Goal: Task Accomplishment & Management: Use online tool/utility

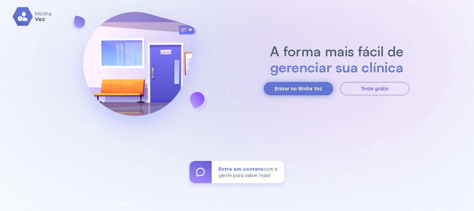
click at [283, 90] on button "Entrar no Minha Vez" at bounding box center [298, 88] width 69 height 13
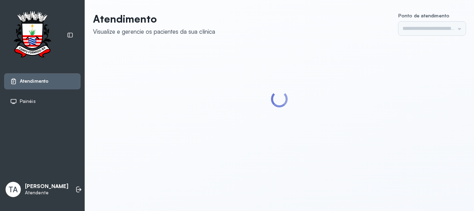
type input "******"
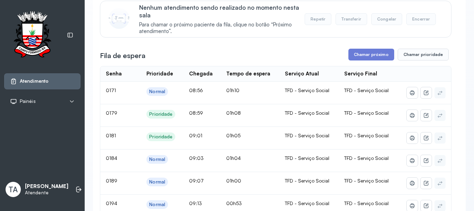
scroll to position [69, 0]
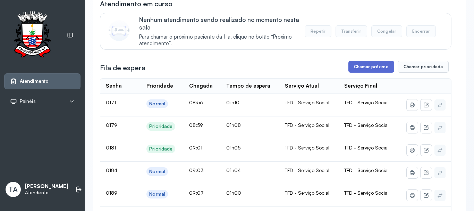
click at [354, 65] on button "Chamar próximo" at bounding box center [371, 67] width 46 height 12
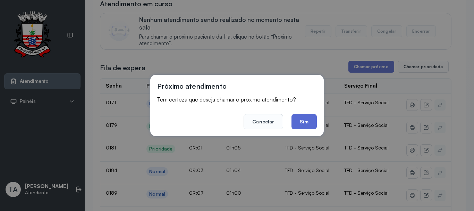
click at [303, 123] on button "Sim" at bounding box center [304, 121] width 25 height 15
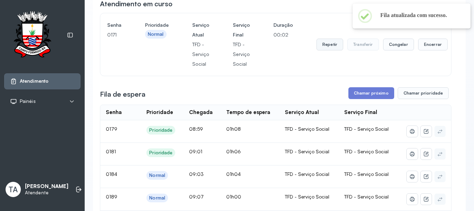
click at [320, 49] on button "Repetir" at bounding box center [330, 45] width 27 height 12
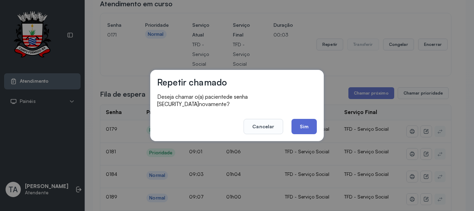
click at [306, 119] on button "Sim" at bounding box center [304, 126] width 25 height 15
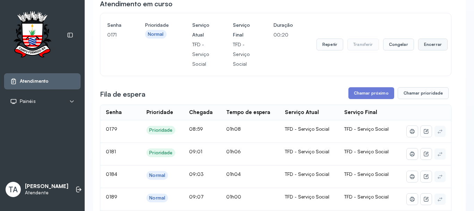
click at [429, 49] on button "Encerrar" at bounding box center [433, 45] width 30 height 12
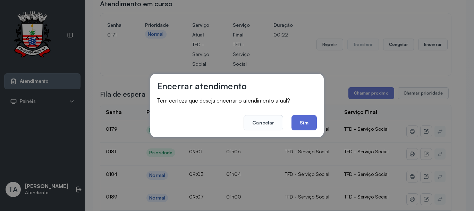
click at [304, 124] on button "Sim" at bounding box center [304, 122] width 25 height 15
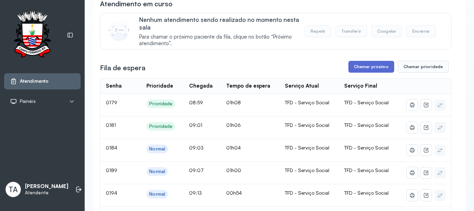
click at [356, 64] on button "Chamar próximo" at bounding box center [371, 67] width 46 height 12
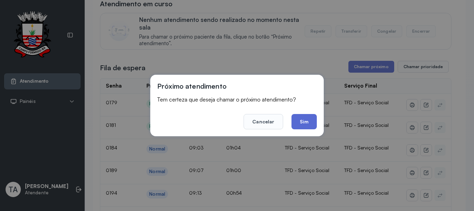
click at [305, 120] on button "Sim" at bounding box center [304, 121] width 25 height 15
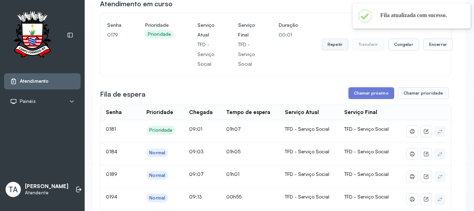
click at [330, 47] on button "Repetir" at bounding box center [335, 45] width 27 height 12
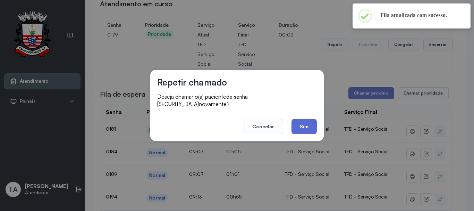
click at [296, 127] on button "Sim" at bounding box center [304, 126] width 25 height 15
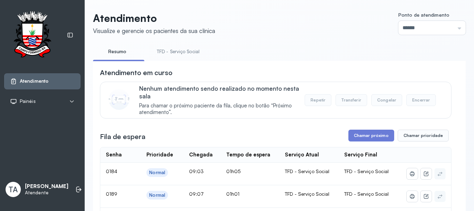
scroll to position [0, 0]
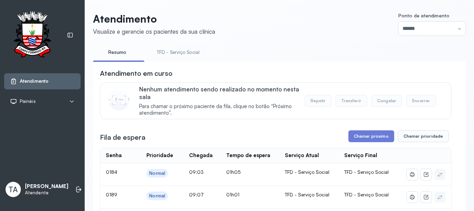
click at [196, 57] on link "TFD - Serviço Social" at bounding box center [178, 52] width 57 height 11
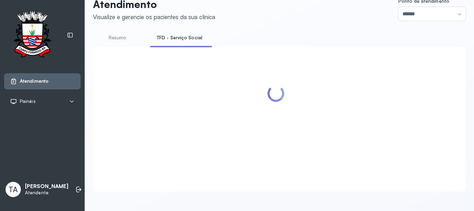
scroll to position [35, 0]
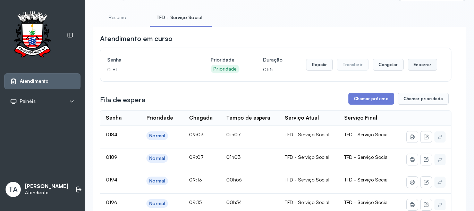
click at [419, 70] on button "Encerrar" at bounding box center [423, 65] width 30 height 12
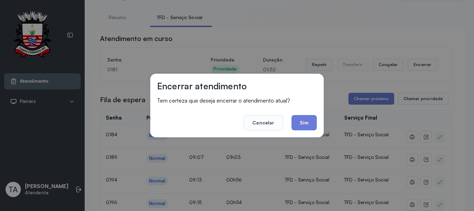
click at [297, 130] on div "Encerrar atendimento Tem certeza que deseja encerrar o atendimento atual? Cance…" at bounding box center [237, 106] width 174 height 64
click at [300, 125] on button "Sim" at bounding box center [304, 122] width 25 height 15
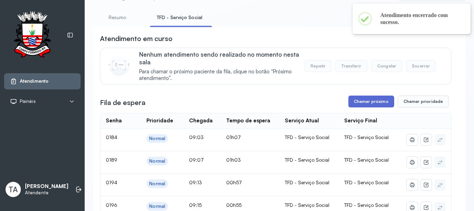
click at [354, 106] on button "Chamar próximo" at bounding box center [371, 101] width 46 height 12
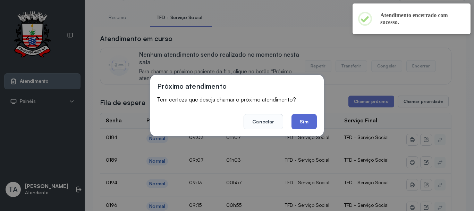
click at [309, 125] on button "Sim" at bounding box center [304, 121] width 25 height 15
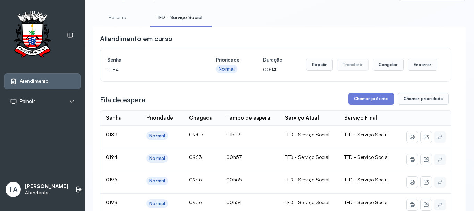
click at [310, 77] on div "Senha 0184 Prioridade Normal Duração 00:14 Repetir Transferir Congelar Encerrar" at bounding box center [275, 64] width 351 height 33
click at [313, 68] on button "Repetir" at bounding box center [319, 65] width 27 height 12
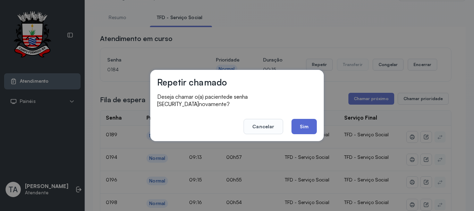
click at [302, 122] on button "Sim" at bounding box center [304, 126] width 25 height 15
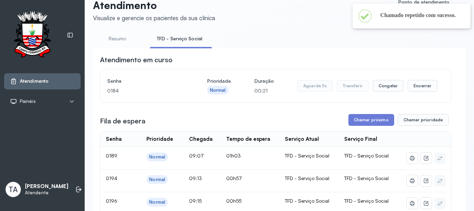
scroll to position [0, 0]
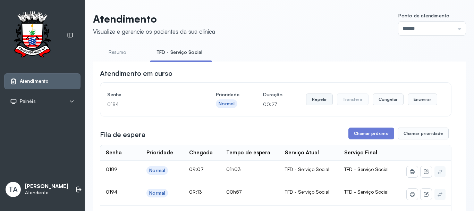
click at [313, 103] on button "Repetir" at bounding box center [319, 99] width 27 height 12
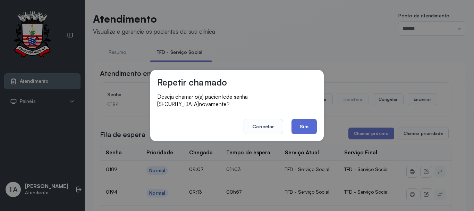
click at [303, 130] on button "Sim" at bounding box center [304, 126] width 25 height 15
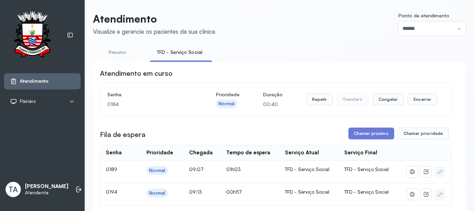
click at [412, 107] on div "Repetir Transferir Congelar Encerrar" at bounding box center [371, 99] width 131 height 19
click at [400, 99] on div "Repetir Transferir Congelar Encerrar" at bounding box center [371, 99] width 131 height 12
click at [414, 101] on button "Encerrar" at bounding box center [423, 99] width 30 height 12
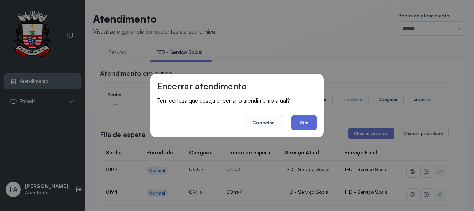
click at [310, 123] on button "Sim" at bounding box center [304, 122] width 25 height 15
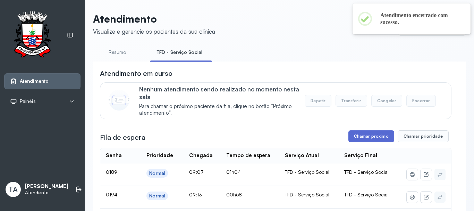
click at [351, 136] on button "Chamar próximo" at bounding box center [371, 136] width 46 height 12
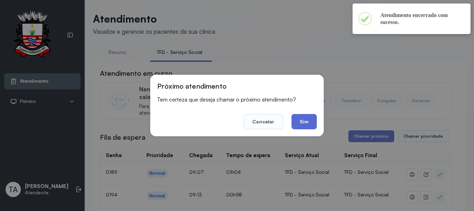
click at [309, 121] on button "Sim" at bounding box center [304, 121] width 25 height 15
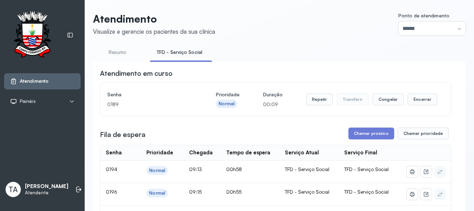
click at [314, 91] on div "Senha 0189 Prioridade Normal Duração 00:09 Repetir Transferir Congelar Encerrar" at bounding box center [275, 99] width 351 height 33
click at [313, 105] on button "Repetir" at bounding box center [319, 99] width 27 height 12
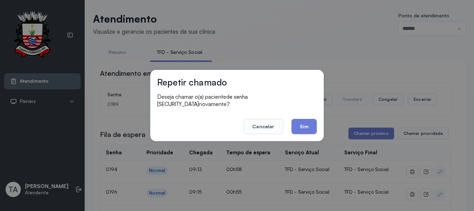
click at [308, 130] on div "Repetir chamado Deseja chamar o(a) paciente de senha 0189 novamente? Cancelar S…" at bounding box center [237, 105] width 174 height 71
click at [308, 129] on button "Sim" at bounding box center [304, 126] width 25 height 15
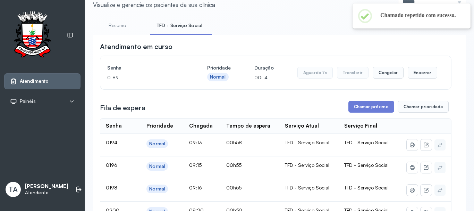
scroll to position [35, 0]
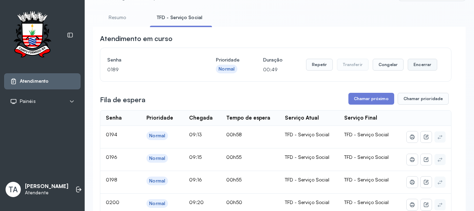
click at [413, 64] on button "Encerrar" at bounding box center [423, 65] width 30 height 12
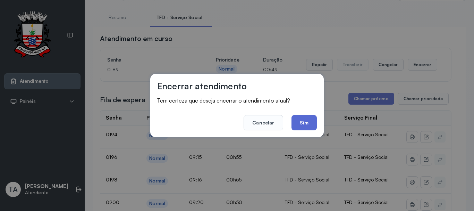
click at [298, 122] on button "Sim" at bounding box center [304, 122] width 25 height 15
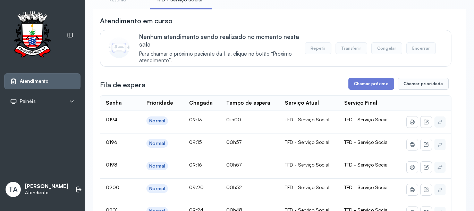
scroll to position [0, 0]
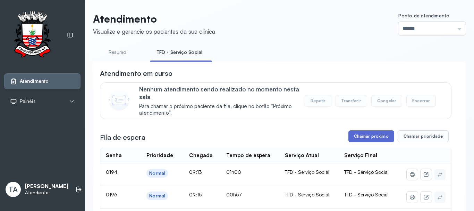
click at [374, 136] on button "Chamar próximo" at bounding box center [371, 136] width 46 height 12
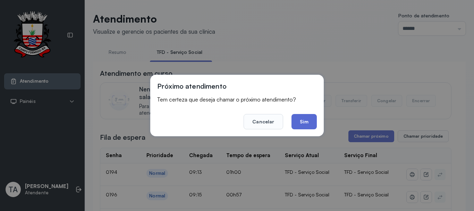
click at [308, 126] on button "Sim" at bounding box center [304, 121] width 25 height 15
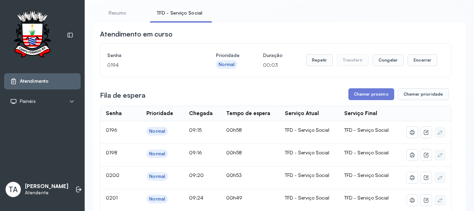
scroll to position [35, 0]
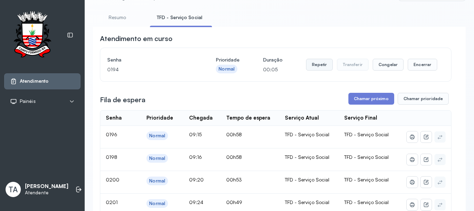
click at [315, 62] on button "Repetir" at bounding box center [319, 65] width 27 height 12
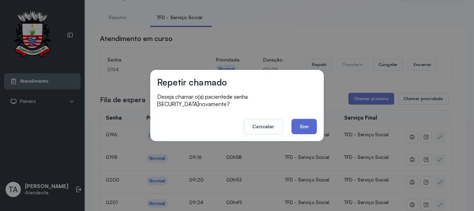
click at [307, 128] on button "Sim" at bounding box center [304, 126] width 25 height 15
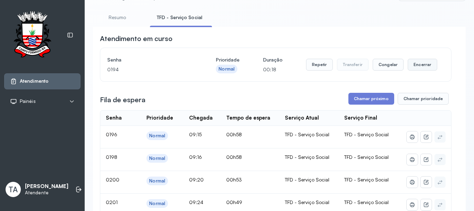
click at [422, 69] on button "Encerrar" at bounding box center [423, 65] width 30 height 12
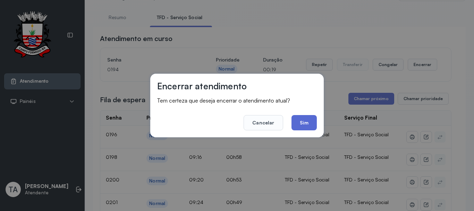
click at [296, 126] on button "Sim" at bounding box center [304, 122] width 25 height 15
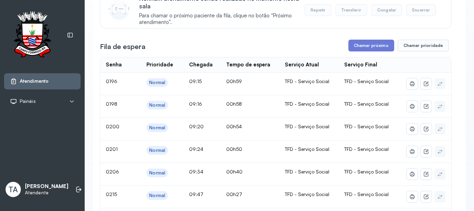
scroll to position [69, 0]
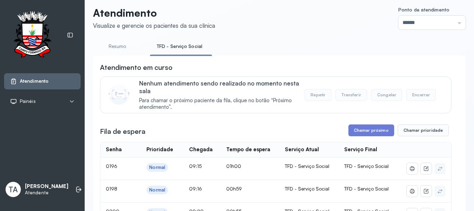
scroll to position [0, 0]
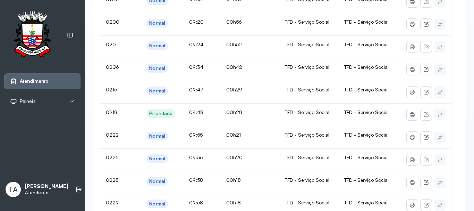
scroll to position [69, 0]
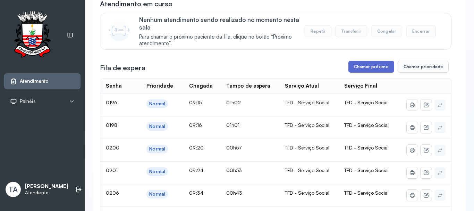
click at [374, 69] on button "Chamar próximo" at bounding box center [371, 67] width 46 height 12
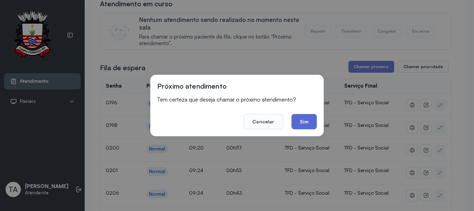
click at [310, 125] on button "Sim" at bounding box center [304, 121] width 25 height 15
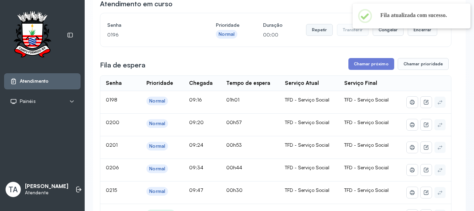
click at [317, 34] on button "Repetir" at bounding box center [319, 30] width 27 height 12
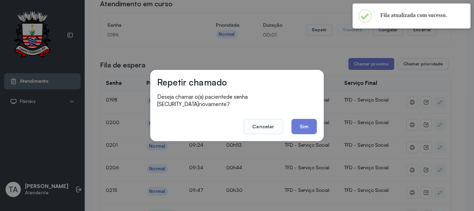
click at [301, 132] on div "Repetir chamado Deseja chamar o(a) paciente de senha 0196 novamente? Cancelar S…" at bounding box center [237, 105] width 174 height 71
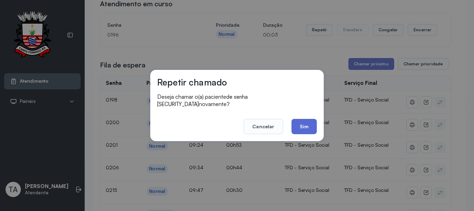
click at [300, 127] on button "Sim" at bounding box center [304, 126] width 25 height 15
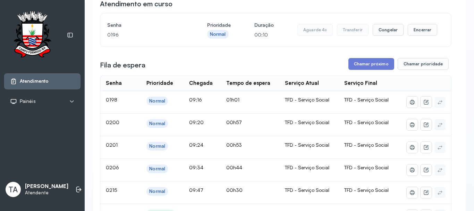
scroll to position [0, 0]
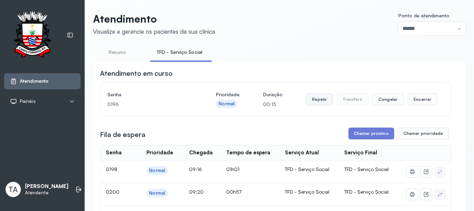
click at [307, 103] on button "Repetir" at bounding box center [319, 99] width 27 height 12
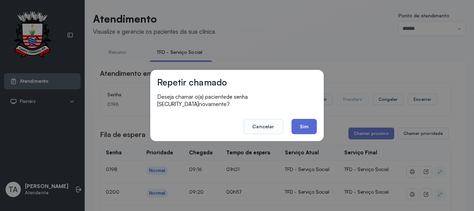
click at [308, 123] on button "Sim" at bounding box center [304, 126] width 25 height 15
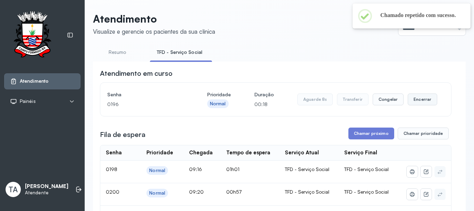
click at [413, 99] on button "Encerrar" at bounding box center [423, 99] width 30 height 12
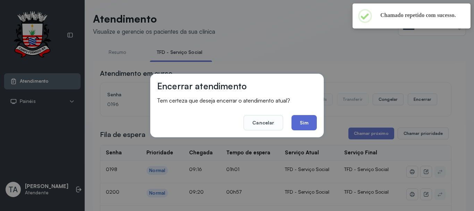
click at [311, 128] on button "Sim" at bounding box center [304, 122] width 25 height 15
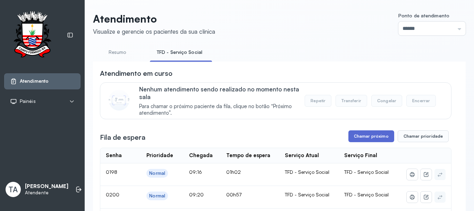
click at [356, 142] on button "Chamar próximo" at bounding box center [371, 136] width 46 height 12
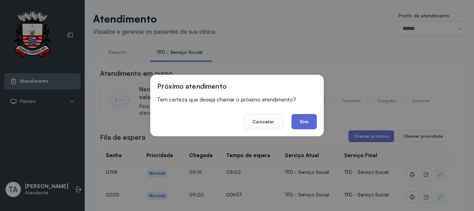
click at [307, 124] on button "Sim" at bounding box center [304, 121] width 25 height 15
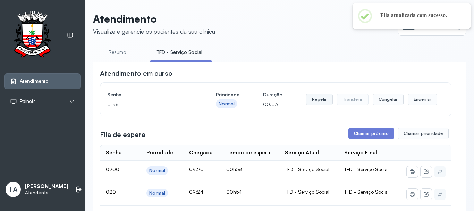
click at [319, 105] on button "Repetir" at bounding box center [319, 99] width 27 height 12
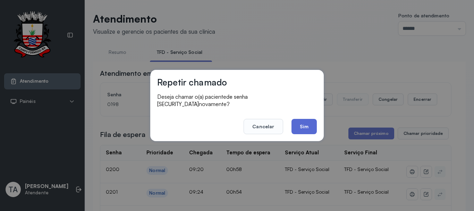
click at [307, 121] on button "Sim" at bounding box center [304, 126] width 25 height 15
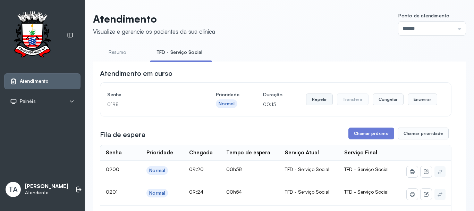
click at [314, 101] on button "Repetir" at bounding box center [319, 99] width 27 height 12
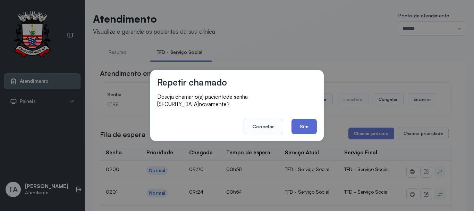
click at [303, 126] on button "Sim" at bounding box center [304, 126] width 25 height 15
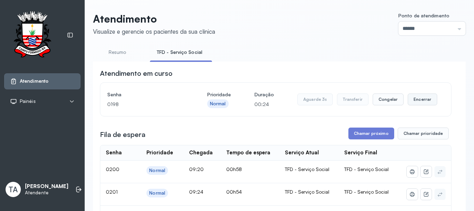
click at [415, 104] on button "Encerrar" at bounding box center [423, 99] width 30 height 12
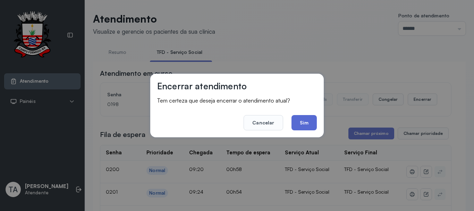
click at [298, 123] on button "Sim" at bounding box center [304, 122] width 25 height 15
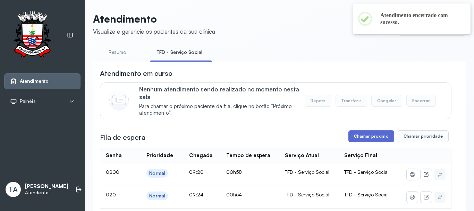
click at [354, 138] on button "Chamar próximo" at bounding box center [371, 136] width 46 height 12
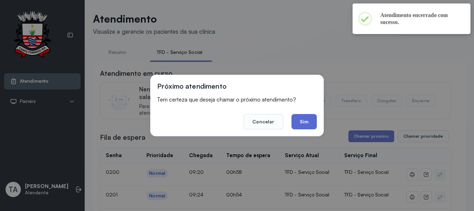
click at [299, 126] on button "Sim" at bounding box center [304, 121] width 25 height 15
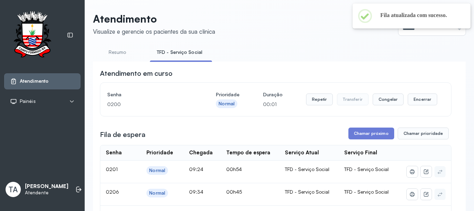
click at [313, 95] on div "Repetir Transferir Congelar Encerrar" at bounding box center [371, 99] width 131 height 19
click at [315, 105] on button "Repetir" at bounding box center [319, 99] width 27 height 12
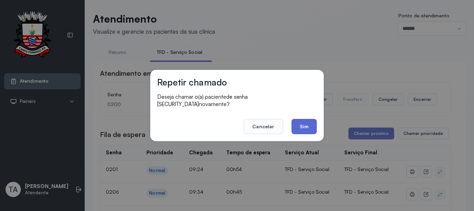
click at [304, 127] on button "Sim" at bounding box center [304, 126] width 25 height 15
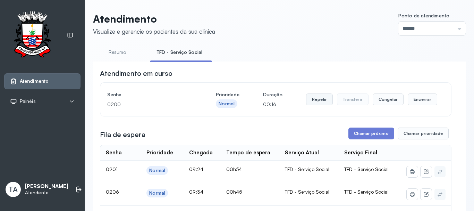
click at [320, 101] on button "Repetir" at bounding box center [319, 99] width 27 height 12
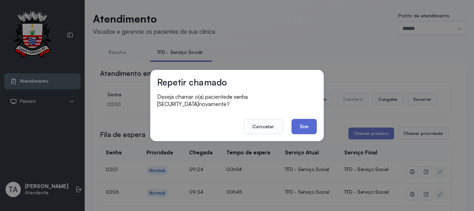
click at [310, 130] on button "Sim" at bounding box center [304, 126] width 25 height 15
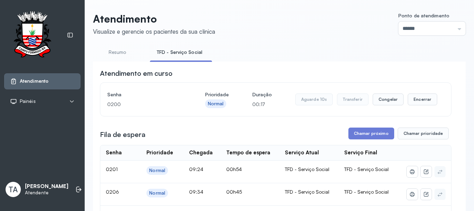
click at [410, 103] on button "Encerrar" at bounding box center [423, 99] width 30 height 12
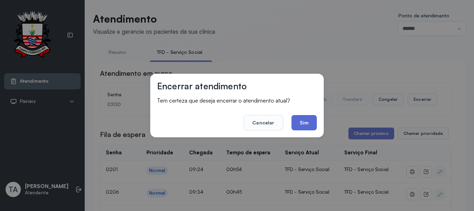
click at [309, 119] on button "Sim" at bounding box center [304, 122] width 25 height 15
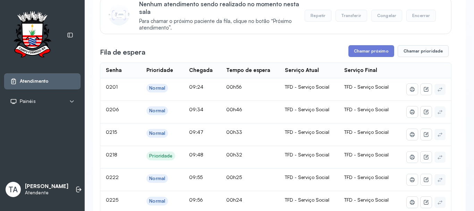
scroll to position [69, 0]
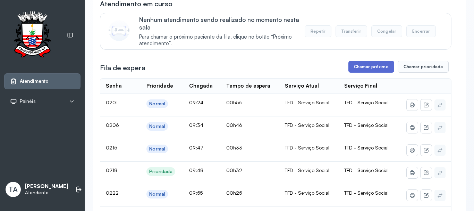
click at [369, 68] on button "Chamar próximo" at bounding box center [371, 67] width 46 height 12
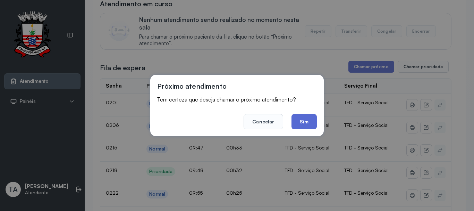
click at [305, 116] on button "Sim" at bounding box center [304, 121] width 25 height 15
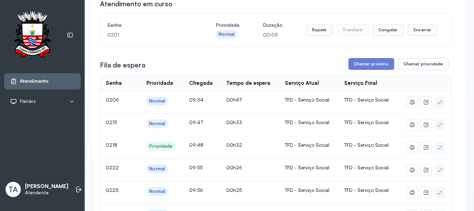
click at [327, 40] on div "Repetir Transferir Congelar Encerrar" at bounding box center [371, 29] width 131 height 19
click at [314, 34] on button "Repetir" at bounding box center [319, 30] width 27 height 12
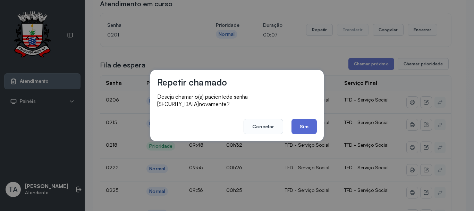
click at [302, 122] on button "Sim" at bounding box center [304, 126] width 25 height 15
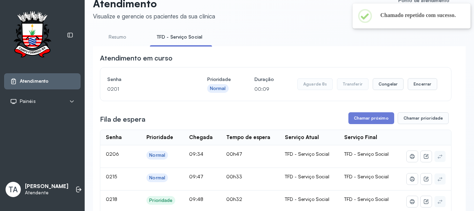
scroll to position [0, 0]
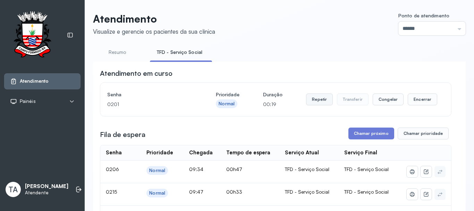
click at [310, 103] on button "Repetir" at bounding box center [319, 99] width 27 height 12
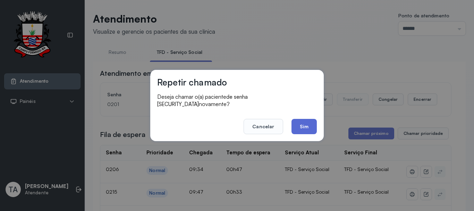
click at [300, 129] on button "Sim" at bounding box center [304, 126] width 25 height 15
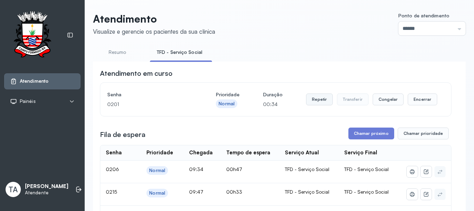
click at [316, 105] on button "Repetir" at bounding box center [319, 99] width 27 height 12
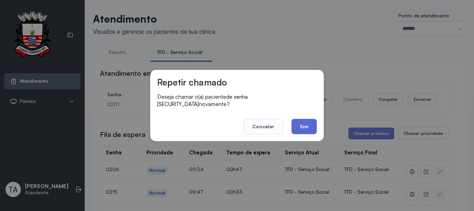
click at [314, 127] on button "Sim" at bounding box center [304, 126] width 25 height 15
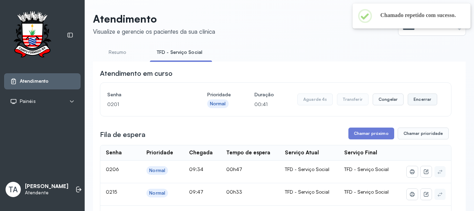
click at [421, 99] on button "Encerrar" at bounding box center [423, 99] width 30 height 12
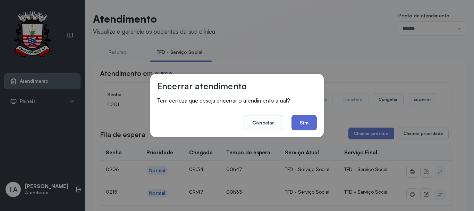
click at [302, 125] on button "Sim" at bounding box center [304, 122] width 25 height 15
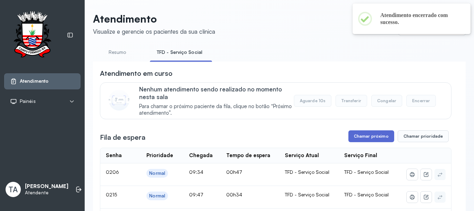
click at [353, 142] on button "Chamar próximo" at bounding box center [371, 136] width 46 height 12
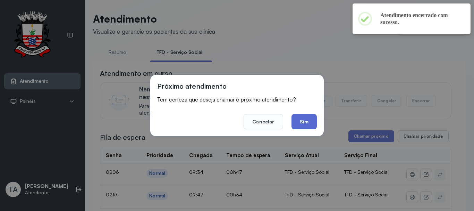
click at [305, 126] on button "Sim" at bounding box center [304, 121] width 25 height 15
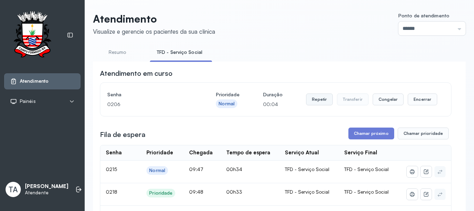
click at [320, 105] on button "Repetir" at bounding box center [319, 99] width 27 height 12
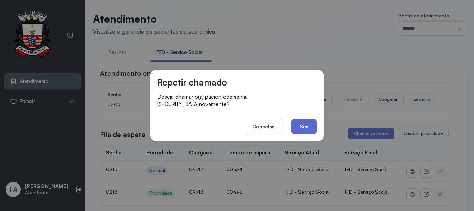
click at [301, 123] on button "Sim" at bounding box center [304, 126] width 25 height 15
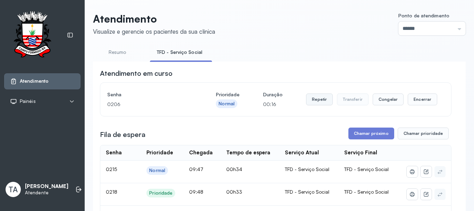
click at [314, 104] on button "Repetir" at bounding box center [319, 99] width 27 height 12
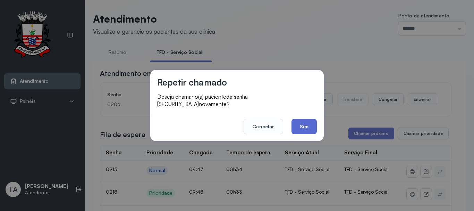
click at [308, 120] on button "Sim" at bounding box center [304, 126] width 25 height 15
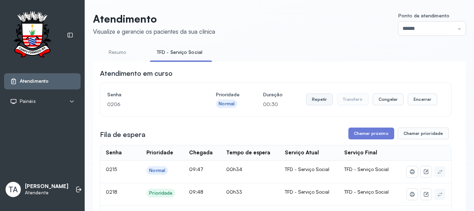
click at [310, 104] on button "Repetir" at bounding box center [319, 99] width 27 height 12
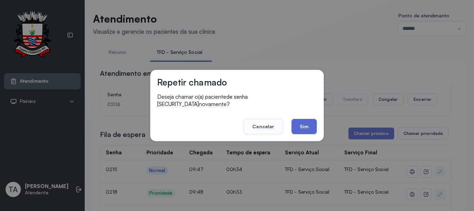
click at [310, 123] on button "Sim" at bounding box center [304, 126] width 25 height 15
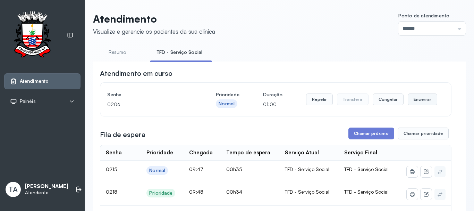
click at [414, 102] on button "Encerrar" at bounding box center [423, 99] width 30 height 12
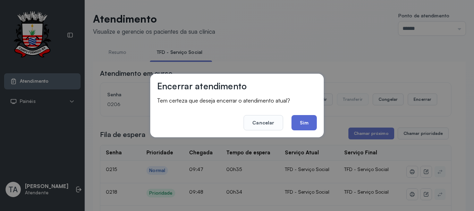
click at [316, 125] on button "Sim" at bounding box center [304, 122] width 25 height 15
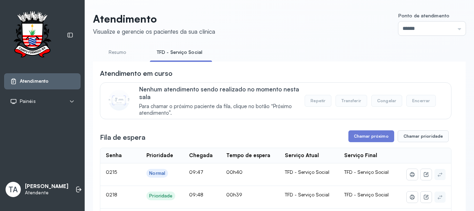
click at [289, 116] on span "Para chamar o próximo paciente da fila, clique no botão “Próximo atendimento”." at bounding box center [222, 109] width 166 height 13
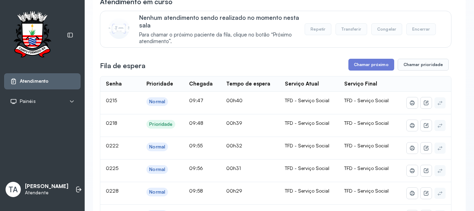
scroll to position [35, 0]
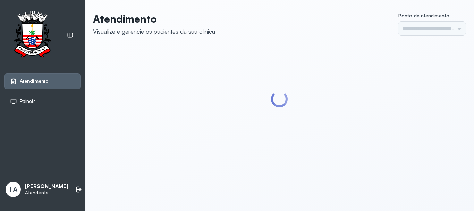
type input "******"
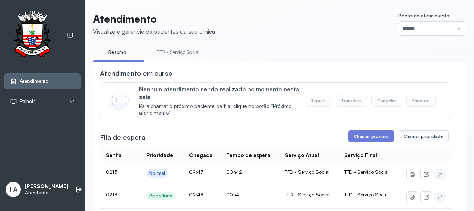
click at [301, 75] on div "Atendimento em curso" at bounding box center [276, 73] width 352 height 10
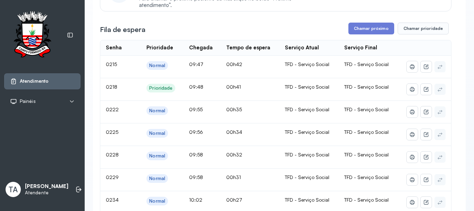
scroll to position [104, 0]
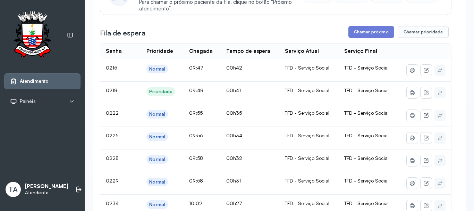
click at [361, 32] on button "Chamar próximo" at bounding box center [371, 32] width 46 height 12
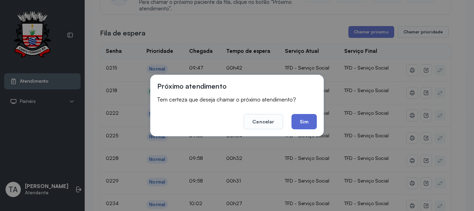
click at [303, 122] on button "Sim" at bounding box center [304, 121] width 25 height 15
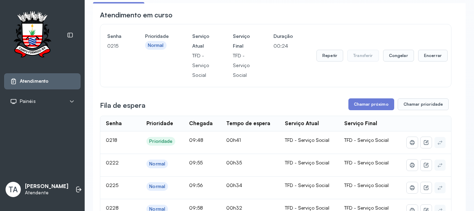
scroll to position [0, 0]
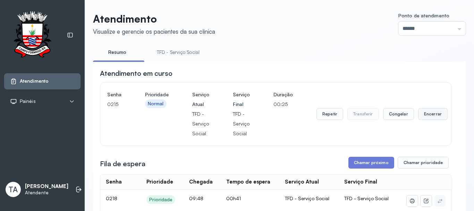
click at [421, 112] on button "Encerrar" at bounding box center [433, 114] width 30 height 12
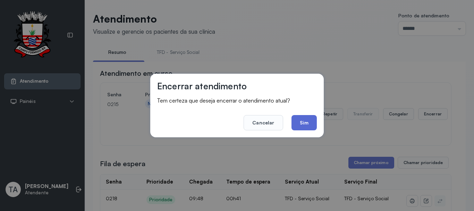
click at [297, 124] on button "Sim" at bounding box center [304, 122] width 25 height 15
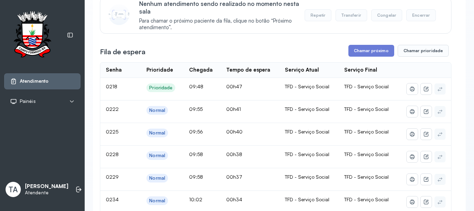
scroll to position [69, 0]
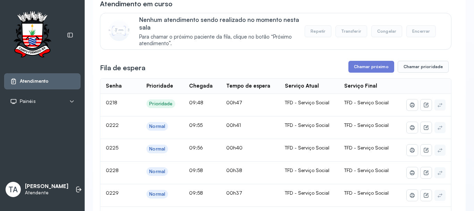
click at [346, 71] on div "Fila de espera Chamar próximo Chamar prioridade" at bounding box center [276, 67] width 352 height 12
click at [356, 67] on button "Chamar próximo" at bounding box center [371, 67] width 46 height 12
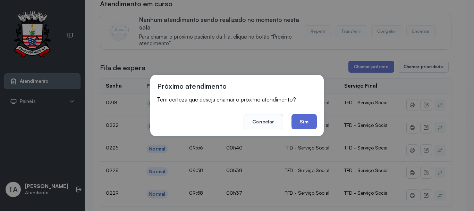
click at [306, 125] on button "Sim" at bounding box center [304, 121] width 25 height 15
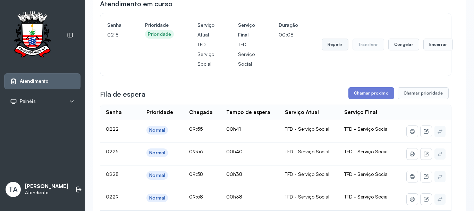
click at [322, 43] on button "Repetir" at bounding box center [335, 45] width 27 height 12
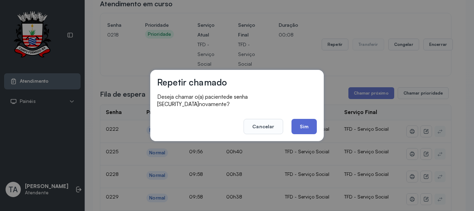
click at [303, 122] on button "Sim" at bounding box center [304, 126] width 25 height 15
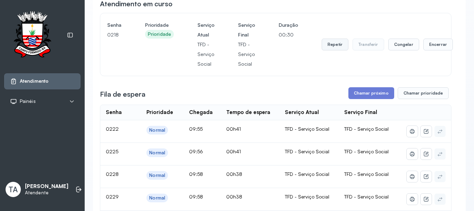
click at [334, 49] on button "Repetir" at bounding box center [335, 45] width 27 height 12
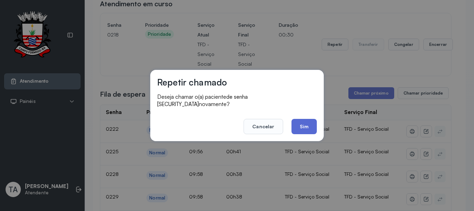
click at [300, 123] on button "Sim" at bounding box center [304, 126] width 25 height 15
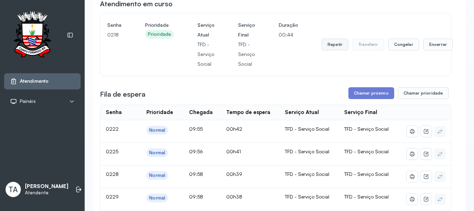
click at [336, 46] on button "Repetir" at bounding box center [335, 45] width 27 height 12
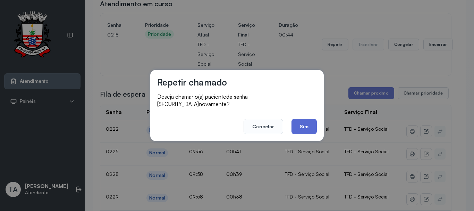
click at [304, 119] on button "Sim" at bounding box center [304, 126] width 25 height 15
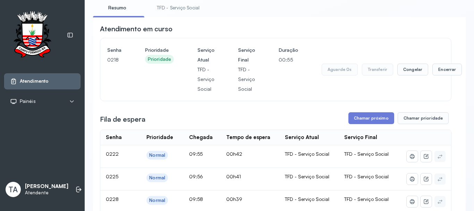
scroll to position [35, 0]
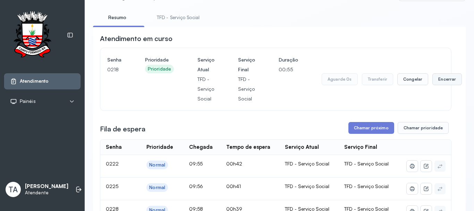
click at [441, 83] on button "Encerrar" at bounding box center [447, 79] width 30 height 12
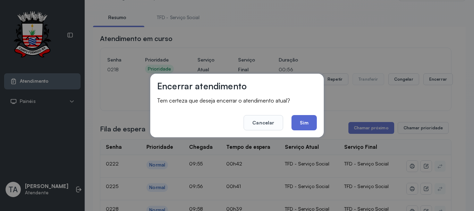
click at [305, 120] on button "Sim" at bounding box center [304, 122] width 25 height 15
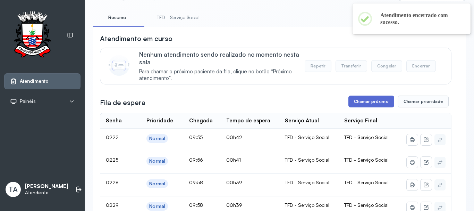
click at [354, 100] on button "Chamar próximo" at bounding box center [371, 101] width 46 height 12
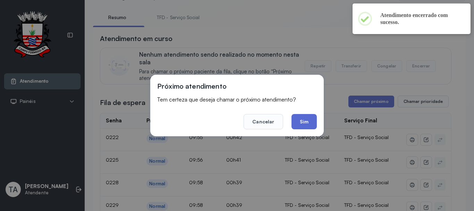
click at [304, 123] on button "Sim" at bounding box center [304, 121] width 25 height 15
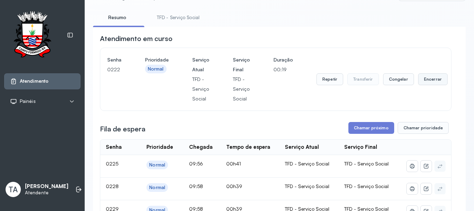
click at [425, 79] on div "Repetir Transferir Congelar Encerrar" at bounding box center [382, 79] width 131 height 49
click at [425, 81] on button "Encerrar" at bounding box center [433, 79] width 30 height 12
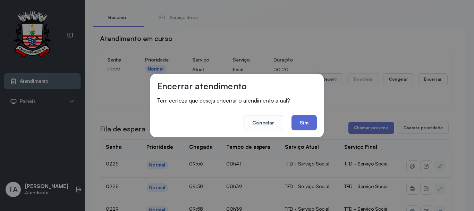
click at [305, 119] on button "Sim" at bounding box center [304, 122] width 25 height 15
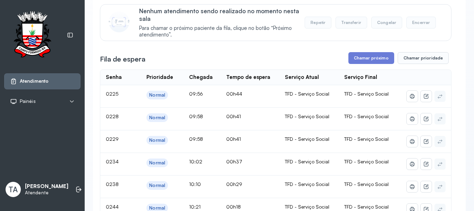
scroll to position [69, 0]
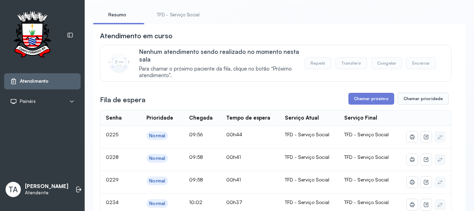
scroll to position [35, 0]
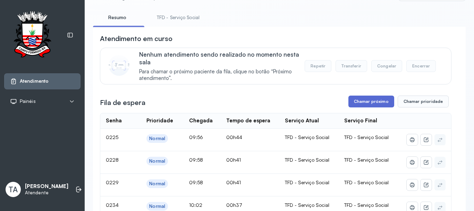
click at [371, 106] on button "Chamar próximo" at bounding box center [371, 101] width 46 height 12
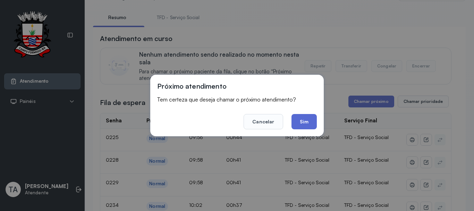
click at [314, 117] on button "Sim" at bounding box center [304, 121] width 25 height 15
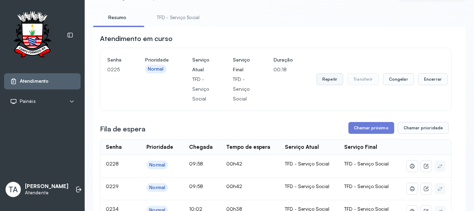
click at [321, 80] on button "Repetir" at bounding box center [330, 79] width 27 height 12
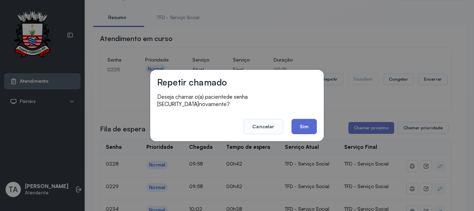
click at [307, 119] on button "Sim" at bounding box center [304, 126] width 25 height 15
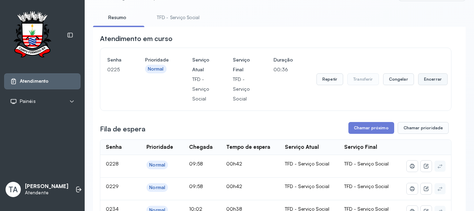
click at [423, 78] on button "Encerrar" at bounding box center [433, 79] width 30 height 12
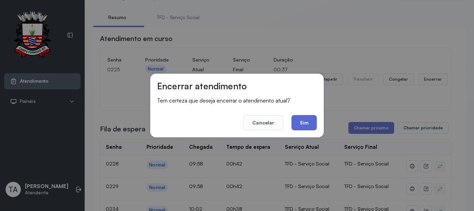
click at [303, 125] on button "Sim" at bounding box center [304, 122] width 25 height 15
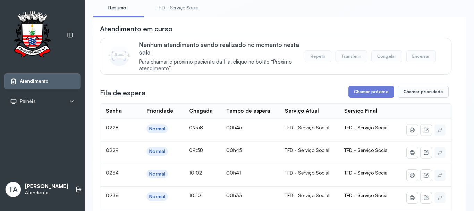
scroll to position [0, 0]
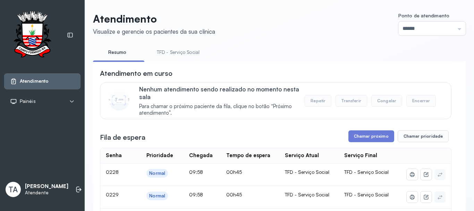
click at [188, 74] on div "Atendimento em curso" at bounding box center [276, 73] width 352 height 10
click at [188, 71] on div "Atendimento em curso" at bounding box center [276, 73] width 352 height 10
click at [175, 48] on link "TFD - Serviço Social" at bounding box center [178, 52] width 57 height 11
drag, startPoint x: 335, startPoint y: 75, endPoint x: 329, endPoint y: 77, distance: 6.5
click at [329, 77] on div "Atendimento em curso" at bounding box center [276, 73] width 352 height 10
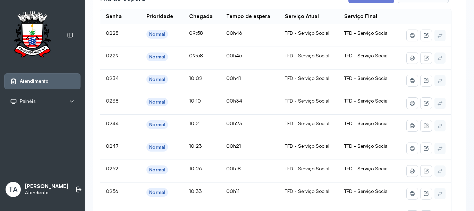
scroll to position [35, 0]
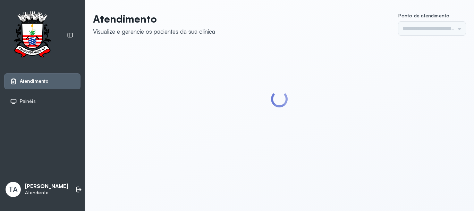
type input "******"
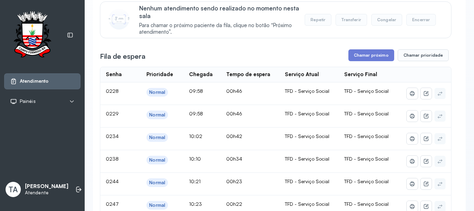
scroll to position [69, 0]
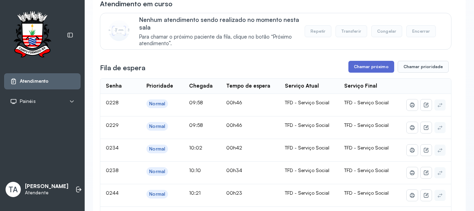
click at [355, 72] on button "Chamar próximo" at bounding box center [371, 67] width 46 height 12
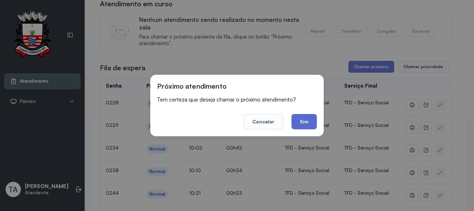
click at [309, 120] on button "Sim" at bounding box center [304, 121] width 25 height 15
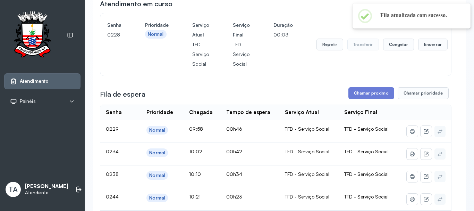
scroll to position [0, 0]
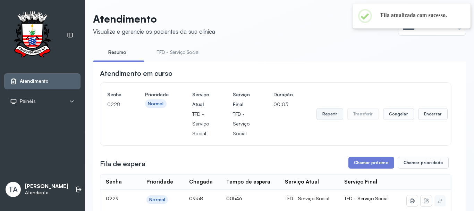
click at [331, 116] on button "Repetir" at bounding box center [330, 114] width 27 height 12
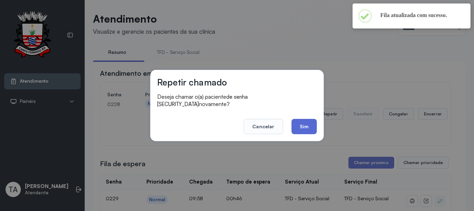
click at [293, 125] on button "Sim" at bounding box center [304, 126] width 25 height 15
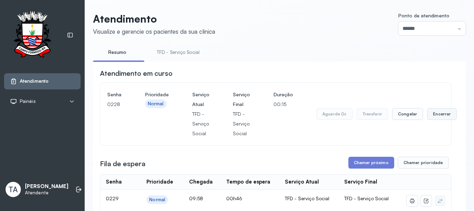
click at [437, 119] on button "Encerrar" at bounding box center [442, 114] width 30 height 12
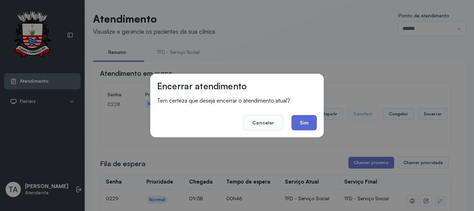
click at [297, 126] on button "Sim" at bounding box center [304, 122] width 25 height 15
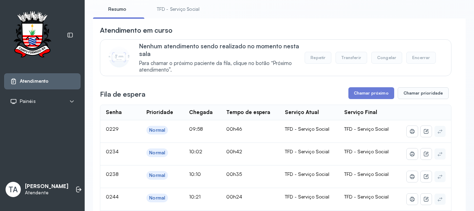
scroll to position [35, 0]
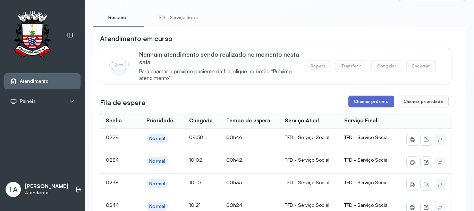
click at [351, 101] on button "Chamar próximo" at bounding box center [371, 101] width 46 height 12
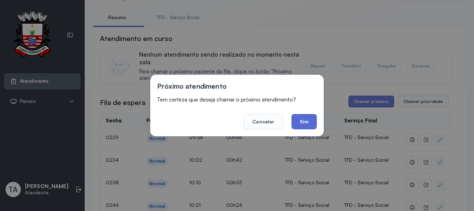
click at [296, 121] on button "Sim" at bounding box center [304, 121] width 25 height 15
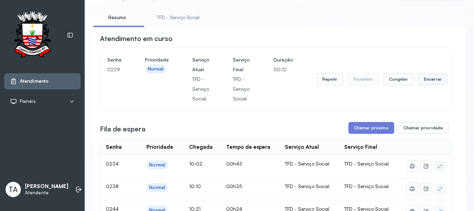
click at [431, 83] on button "Encerrar" at bounding box center [433, 79] width 30 height 12
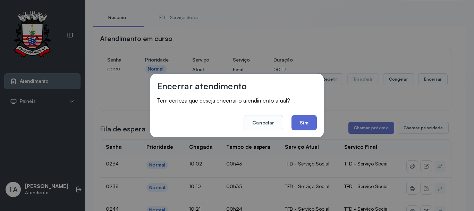
click at [299, 123] on button "Sim" at bounding box center [304, 122] width 25 height 15
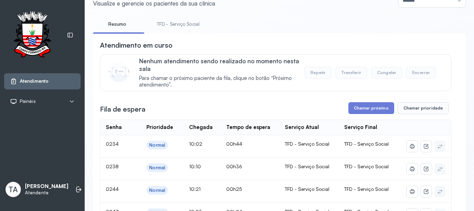
scroll to position [28, 0]
click at [372, 114] on button "Chamar próximo" at bounding box center [371, 108] width 46 height 12
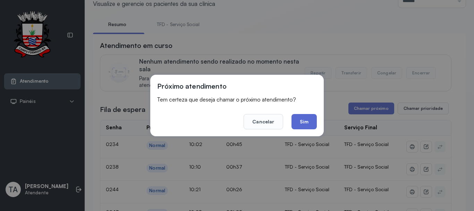
click at [301, 117] on button "Sim" at bounding box center [304, 121] width 25 height 15
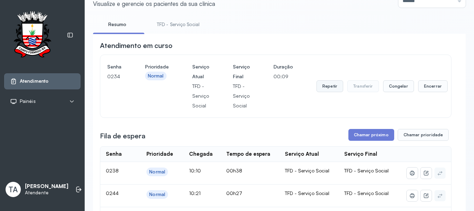
click at [328, 92] on button "Repetir" at bounding box center [330, 86] width 27 height 12
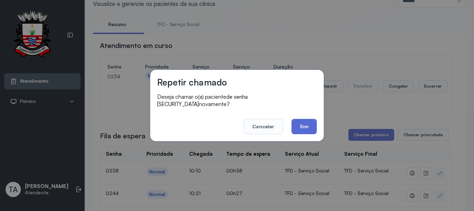
click at [300, 126] on button "Sim" at bounding box center [304, 126] width 25 height 15
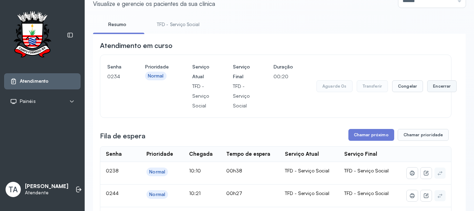
click at [427, 85] on button "Encerrar" at bounding box center [442, 86] width 30 height 12
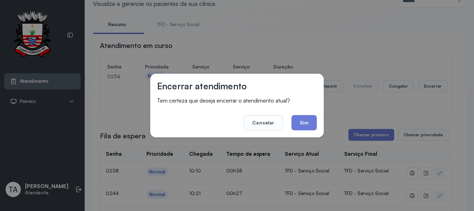
click at [304, 121] on button "Sim" at bounding box center [304, 122] width 25 height 15
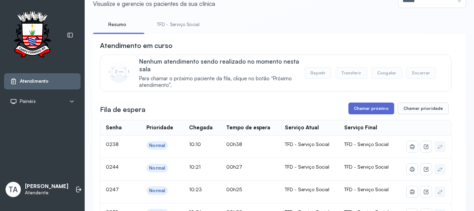
click at [376, 107] on button "Chamar próximo" at bounding box center [371, 108] width 46 height 12
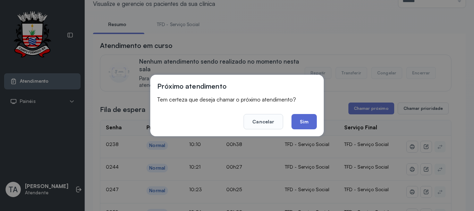
click at [315, 118] on button "Sim" at bounding box center [304, 121] width 25 height 15
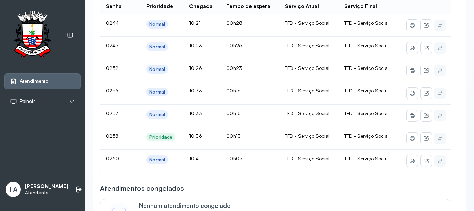
scroll to position [97, 0]
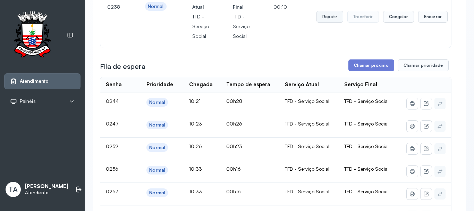
click at [325, 18] on button "Repetir" at bounding box center [330, 17] width 27 height 12
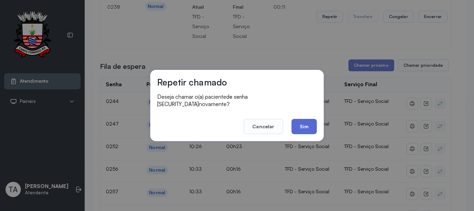
click at [306, 128] on button "Sim" at bounding box center [304, 126] width 25 height 15
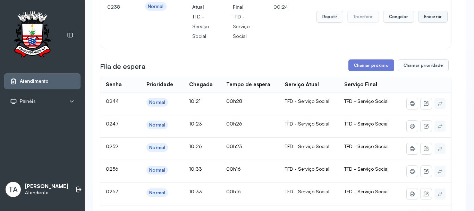
click at [432, 19] on button "Encerrar" at bounding box center [433, 17] width 30 height 12
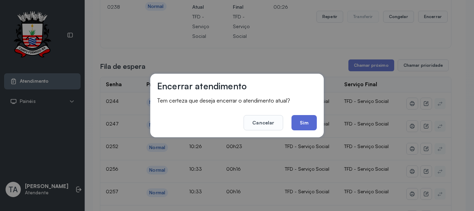
click at [305, 121] on button "Sim" at bounding box center [304, 122] width 25 height 15
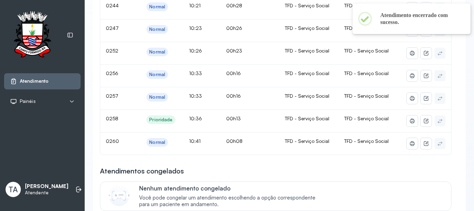
scroll to position [167, 0]
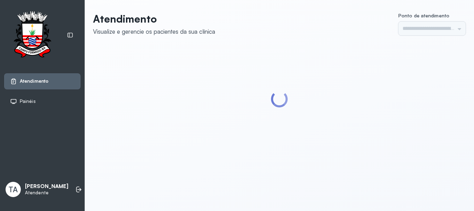
type input "******"
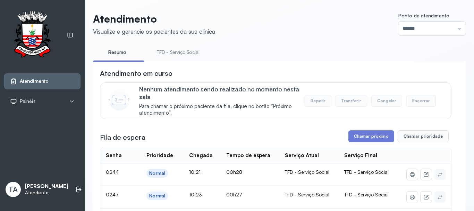
click at [300, 136] on div "Fila de espera Chamar próximo Chamar prioridade" at bounding box center [276, 136] width 352 height 12
click at [176, 51] on link "TFD - Serviço Social" at bounding box center [178, 52] width 57 height 11
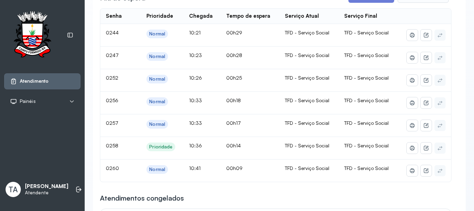
scroll to position [139, 0]
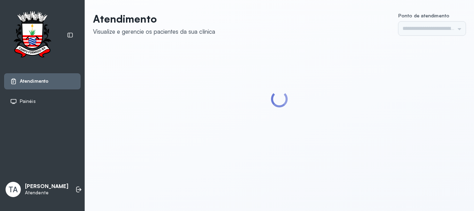
type input "******"
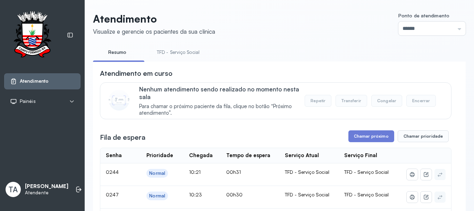
click at [175, 60] on li "TFD - Serviço Social" at bounding box center [179, 55] width 59 height 16
click at [176, 55] on link "TFD - Serviço Social" at bounding box center [178, 52] width 57 height 11
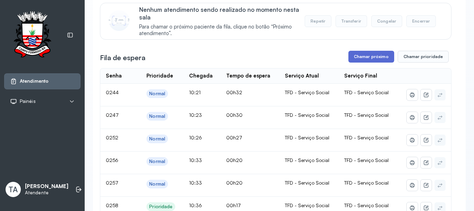
scroll to position [69, 0]
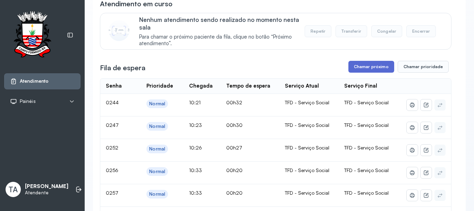
click at [353, 69] on button "Chamar próximo" at bounding box center [371, 67] width 46 height 12
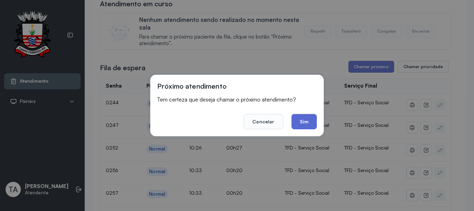
click at [300, 126] on button "Sim" at bounding box center [304, 121] width 25 height 15
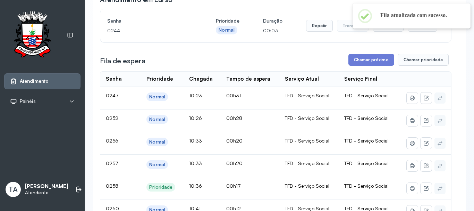
scroll to position [35, 0]
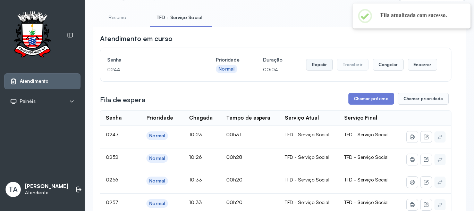
click at [319, 70] on button "Repetir" at bounding box center [319, 65] width 27 height 12
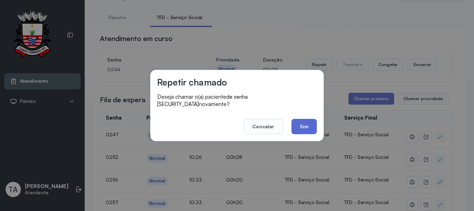
click at [305, 122] on button "Sim" at bounding box center [304, 126] width 25 height 15
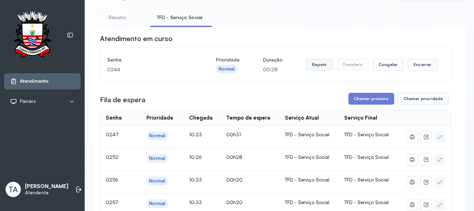
click at [320, 68] on button "Repetir" at bounding box center [319, 65] width 27 height 12
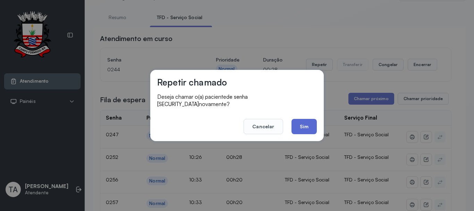
click at [303, 128] on button "Sim" at bounding box center [304, 126] width 25 height 15
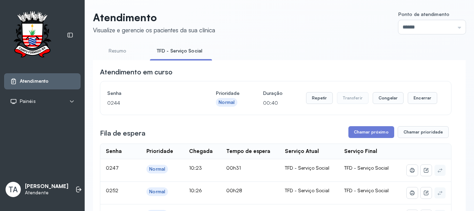
scroll to position [0, 0]
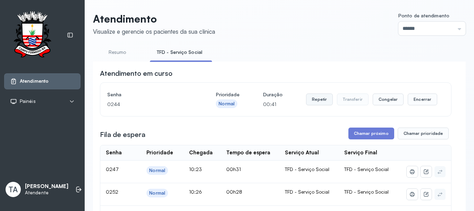
click at [315, 99] on button "Repetir" at bounding box center [319, 99] width 27 height 12
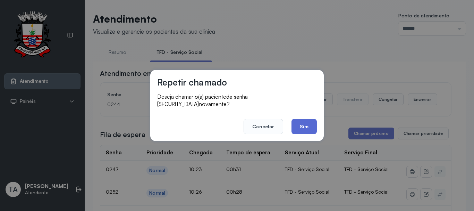
click at [302, 124] on button "Sim" at bounding box center [304, 126] width 25 height 15
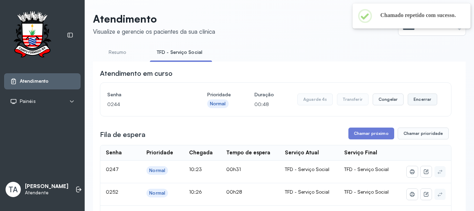
click at [413, 102] on button "Encerrar" at bounding box center [423, 99] width 30 height 12
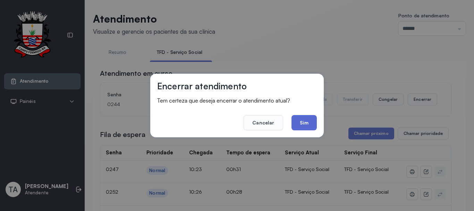
click at [296, 117] on button "Sim" at bounding box center [304, 122] width 25 height 15
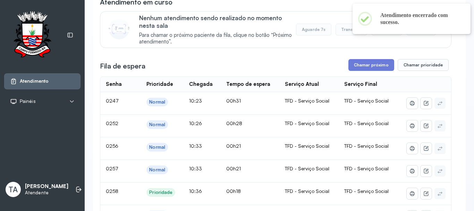
scroll to position [69, 0]
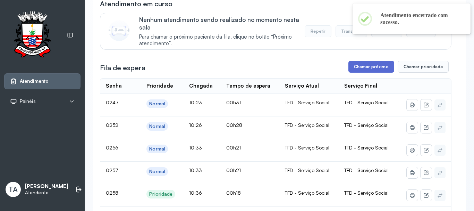
click at [357, 70] on button "Chamar próximo" at bounding box center [371, 67] width 46 height 12
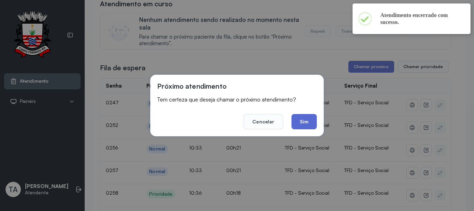
click at [307, 125] on button "Sim" at bounding box center [304, 121] width 25 height 15
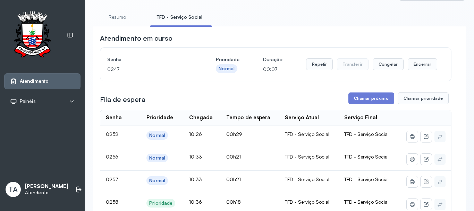
scroll to position [35, 0]
click at [322, 70] on button "Repetir" at bounding box center [319, 65] width 27 height 12
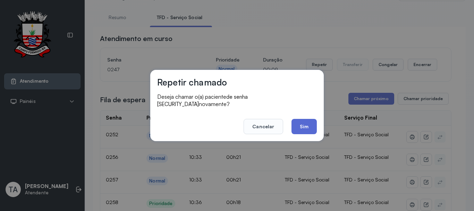
click at [300, 125] on button "Sim" at bounding box center [304, 126] width 25 height 15
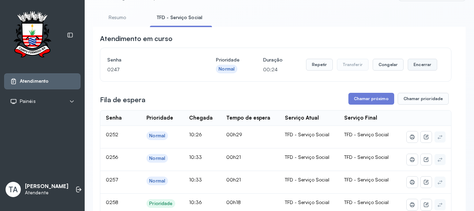
click at [419, 61] on button "Encerrar" at bounding box center [423, 65] width 30 height 12
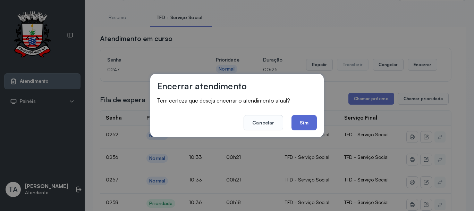
click at [297, 120] on button "Sim" at bounding box center [304, 122] width 25 height 15
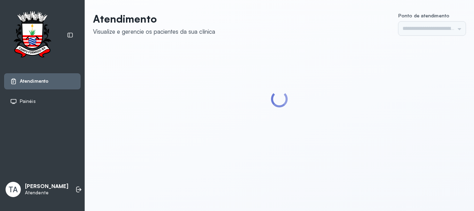
type input "******"
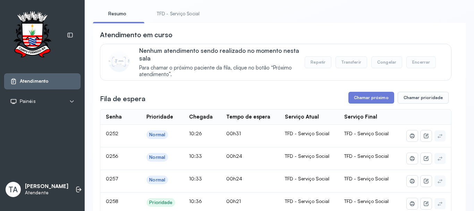
scroll to position [35, 0]
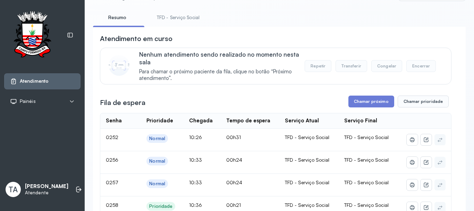
click at [181, 19] on link "TFD - Serviço Social" at bounding box center [178, 17] width 57 height 11
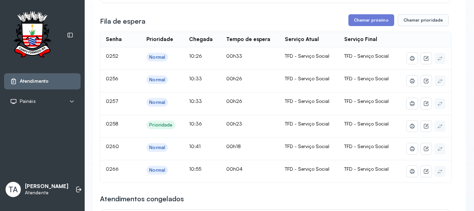
scroll to position [104, 0]
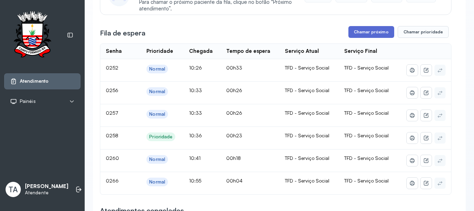
click at [352, 30] on button "Chamar próximo" at bounding box center [371, 32] width 46 height 12
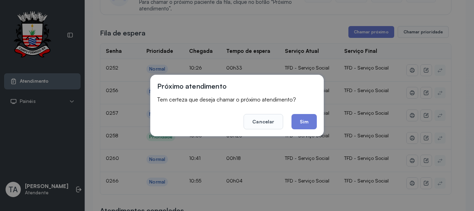
click at [305, 129] on div "Próximo atendimento Tem certeza que deseja chamar o próximo atendimento? Cancel…" at bounding box center [237, 105] width 174 height 61
click at [305, 124] on button "Sim" at bounding box center [304, 121] width 25 height 15
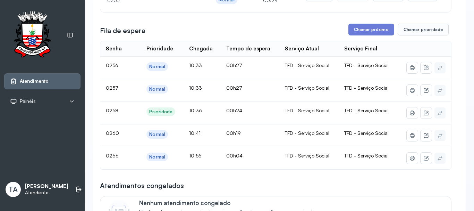
scroll to position [69, 0]
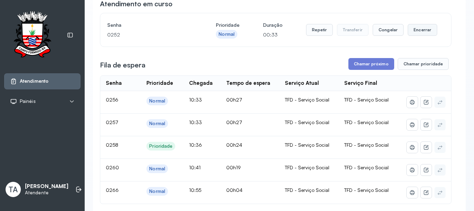
click at [416, 33] on button "Encerrar" at bounding box center [423, 30] width 30 height 12
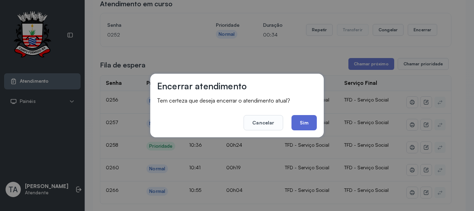
click at [300, 124] on button "Sim" at bounding box center [304, 122] width 25 height 15
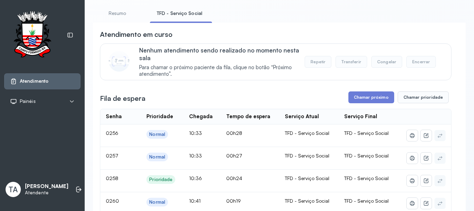
scroll to position [35, 0]
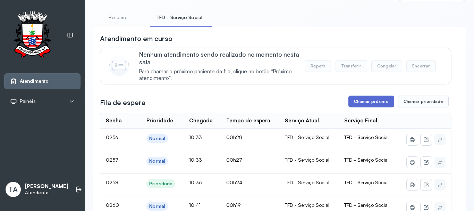
click at [352, 103] on button "Chamar próximo" at bounding box center [371, 101] width 46 height 12
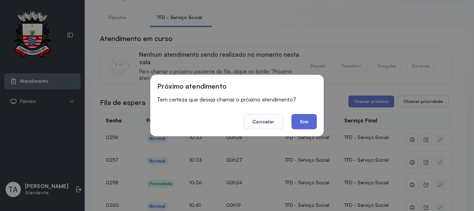
click at [301, 123] on button "Sim" at bounding box center [304, 121] width 25 height 15
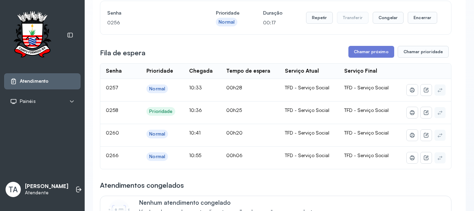
scroll to position [69, 0]
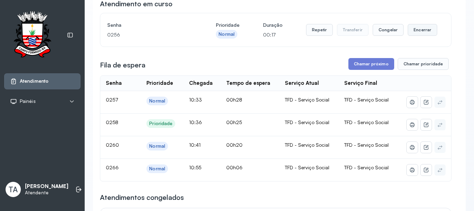
click at [421, 35] on button "Encerrar" at bounding box center [423, 30] width 30 height 12
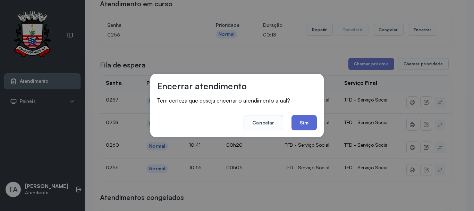
click at [298, 118] on button "Sim" at bounding box center [304, 122] width 25 height 15
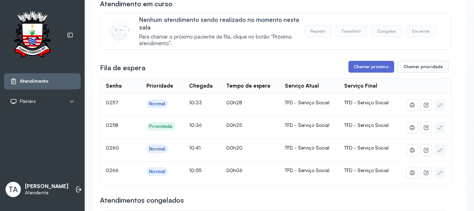
click at [356, 71] on button "Chamar próximo" at bounding box center [371, 67] width 46 height 12
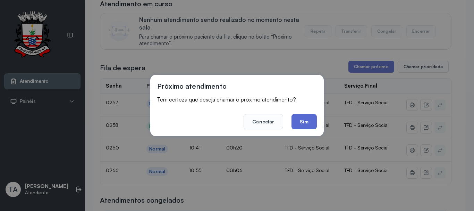
click at [294, 128] on button "Sim" at bounding box center [304, 121] width 25 height 15
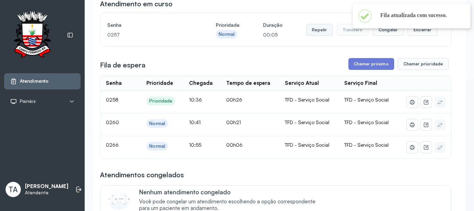
click at [311, 30] on button "Repetir" at bounding box center [319, 30] width 27 height 12
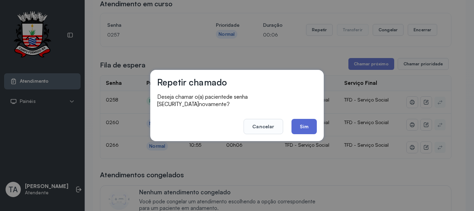
click at [303, 119] on button "Sim" at bounding box center [304, 126] width 25 height 15
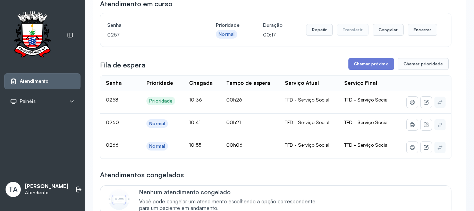
click at [414, 25] on div "Repetir Transferir Congelar Encerrar" at bounding box center [371, 29] width 131 height 19
click at [414, 27] on button "Encerrar" at bounding box center [423, 30] width 30 height 12
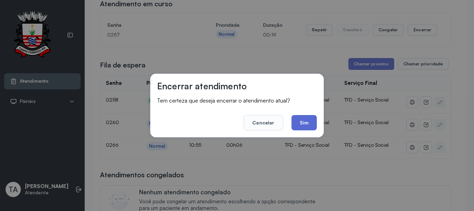
click at [302, 120] on button "Sim" at bounding box center [304, 122] width 25 height 15
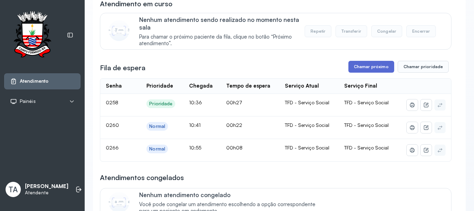
click at [355, 71] on button "Chamar próximo" at bounding box center [371, 67] width 46 height 12
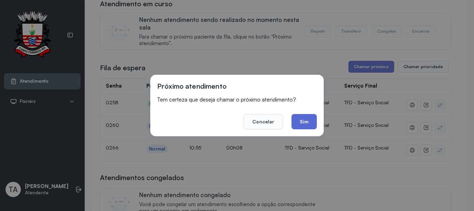
click at [305, 118] on button "Sim" at bounding box center [304, 121] width 25 height 15
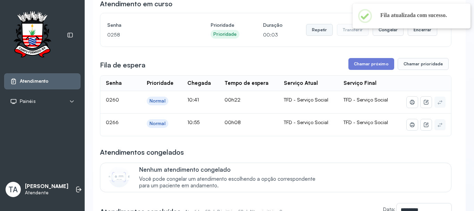
click at [307, 32] on button "Repetir" at bounding box center [319, 30] width 27 height 12
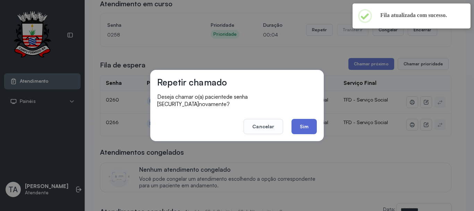
click at [300, 124] on button "Sim" at bounding box center [304, 126] width 25 height 15
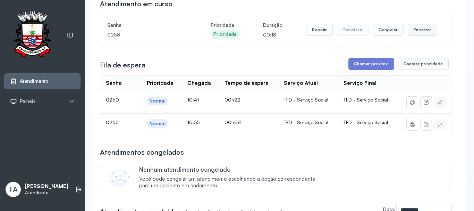
click at [414, 31] on button "Encerrar" at bounding box center [423, 30] width 30 height 12
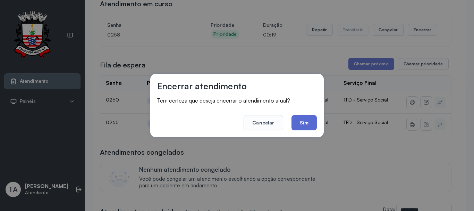
click at [297, 120] on button "Sim" at bounding box center [304, 122] width 25 height 15
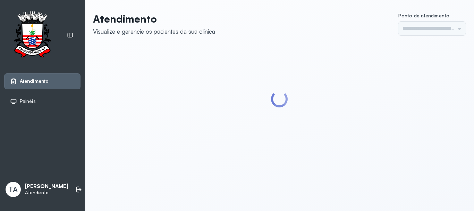
type input "******"
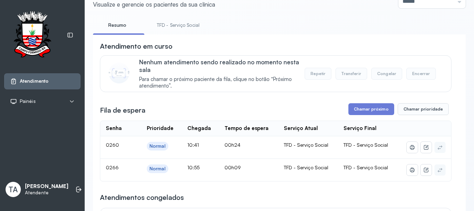
scroll to position [69, 0]
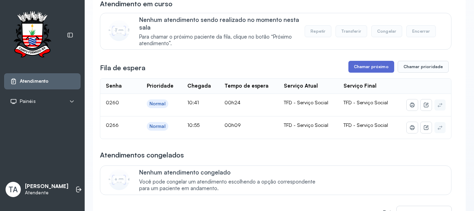
click at [359, 69] on button "Chamar próximo" at bounding box center [371, 67] width 46 height 12
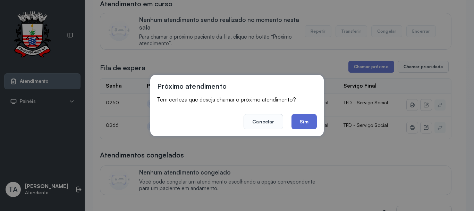
click at [308, 128] on button "Sim" at bounding box center [304, 121] width 25 height 15
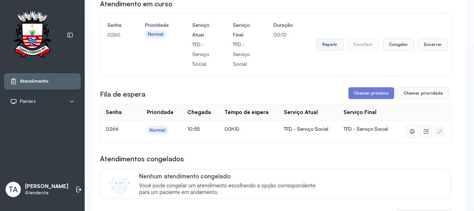
drag, startPoint x: 328, startPoint y: 55, endPoint x: 328, endPoint y: 41, distance: 14.2
click at [328, 43] on div "Repetir Transferir Congelar Encerrar" at bounding box center [382, 44] width 131 height 49
click at [328, 41] on button "Repetir" at bounding box center [330, 45] width 27 height 12
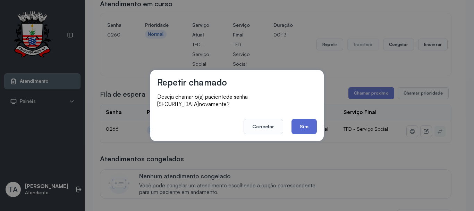
click at [306, 125] on button "Sim" at bounding box center [304, 126] width 25 height 15
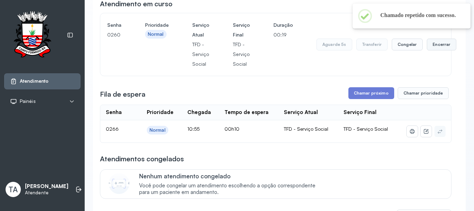
click at [441, 46] on button "Encerrar" at bounding box center [442, 45] width 30 height 12
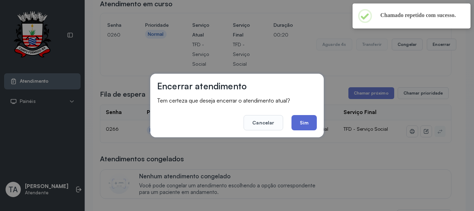
click at [295, 121] on button "Sim" at bounding box center [304, 122] width 25 height 15
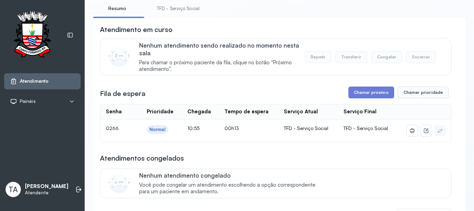
scroll to position [0, 0]
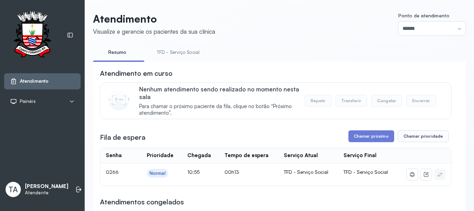
click at [164, 50] on link "TFD - Serviço Social" at bounding box center [178, 52] width 57 height 11
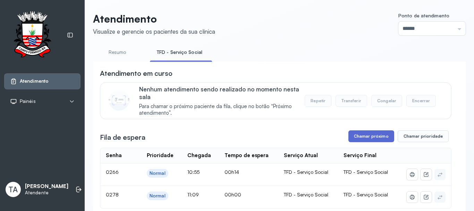
click at [364, 137] on button "Chamar próximo" at bounding box center [371, 136] width 46 height 12
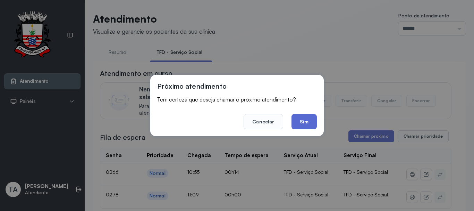
click at [301, 122] on button "Sim" at bounding box center [304, 121] width 25 height 15
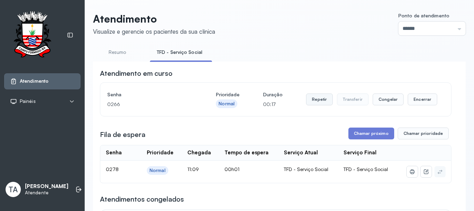
click at [323, 105] on button "Repetir" at bounding box center [319, 99] width 27 height 12
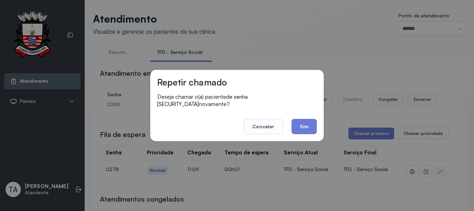
click at [292, 126] on button "Sim" at bounding box center [304, 126] width 25 height 15
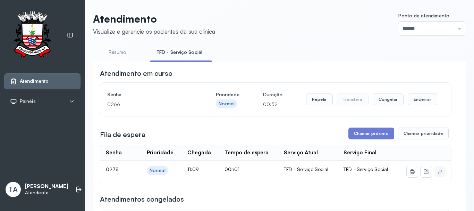
click at [314, 107] on div "Repetir Transferir Congelar Encerrar" at bounding box center [371, 99] width 131 height 19
click at [306, 99] on button "Repetir" at bounding box center [319, 99] width 27 height 12
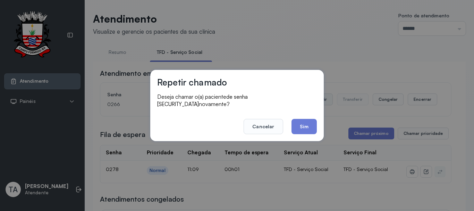
click at [311, 98] on p "Deseja chamar o(a) paciente de senha [SECURITY_DATA] novamente?" at bounding box center [237, 100] width 160 height 15
click at [304, 122] on button "Sim" at bounding box center [304, 126] width 25 height 15
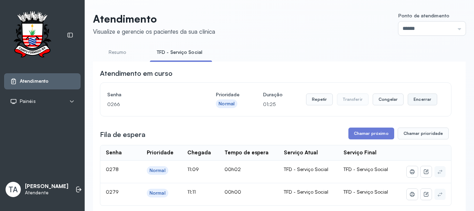
click at [415, 100] on button "Encerrar" at bounding box center [423, 99] width 30 height 12
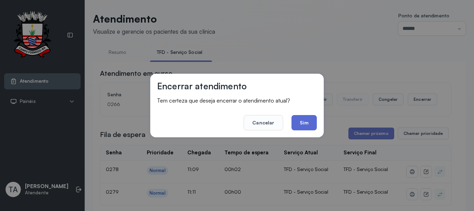
click at [314, 121] on button "Sim" at bounding box center [304, 122] width 25 height 15
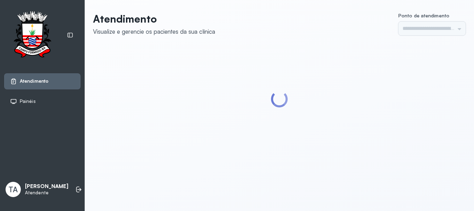
type input "******"
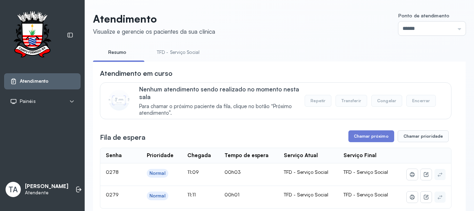
click at [294, 61] on ul "Resumo TFD - Serviço Social" at bounding box center [279, 55] width 373 height 16
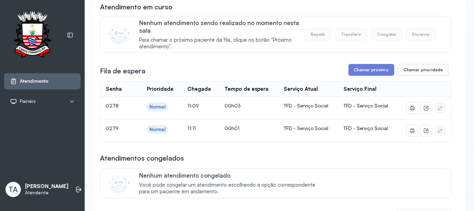
scroll to position [69, 0]
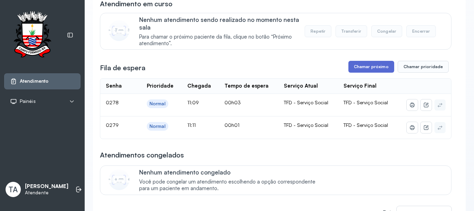
click at [371, 70] on button "Chamar próximo" at bounding box center [371, 67] width 46 height 12
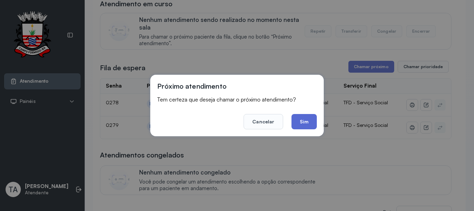
click at [304, 124] on button "Sim" at bounding box center [304, 121] width 25 height 15
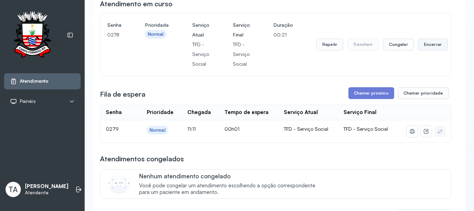
click at [438, 43] on button "Encerrar" at bounding box center [433, 45] width 30 height 12
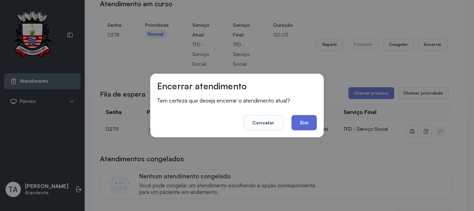
click at [297, 121] on button "Sim" at bounding box center [304, 122] width 25 height 15
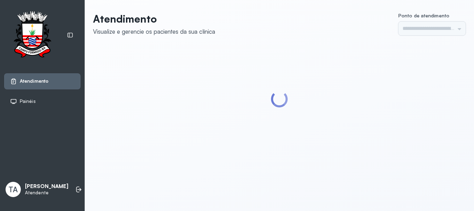
type input "******"
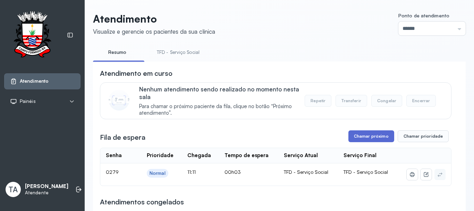
click at [353, 138] on button "Chamar próximo" at bounding box center [371, 136] width 46 height 12
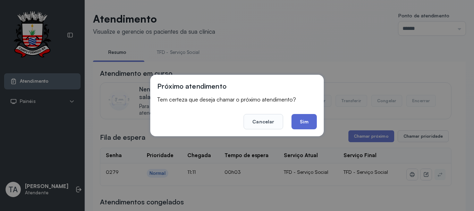
click at [294, 123] on button "Sim" at bounding box center [304, 121] width 25 height 15
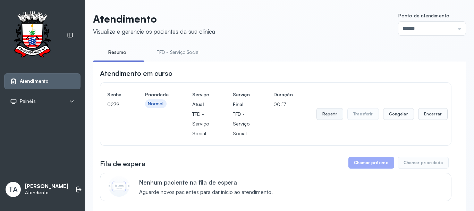
click at [327, 118] on button "Repetir" at bounding box center [330, 114] width 27 height 12
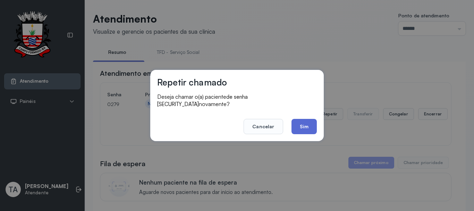
click at [311, 125] on button "Sim" at bounding box center [304, 126] width 25 height 15
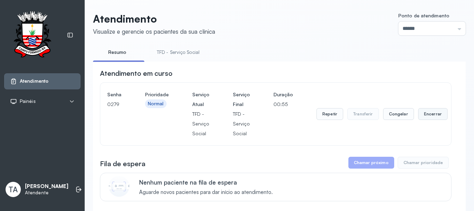
click at [424, 115] on button "Encerrar" at bounding box center [433, 114] width 30 height 12
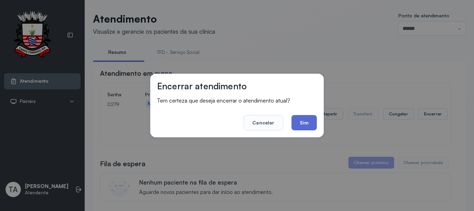
click at [299, 124] on button "Sim" at bounding box center [304, 122] width 25 height 15
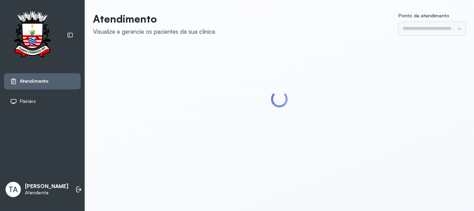
type input "******"
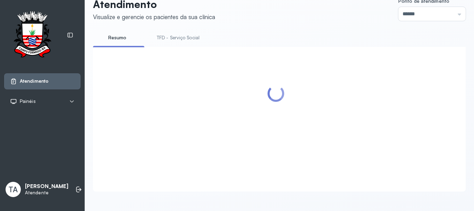
scroll to position [69, 0]
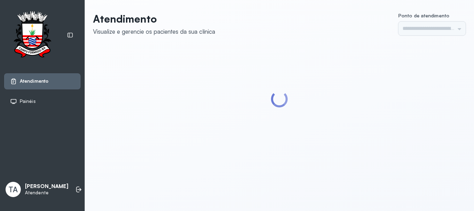
type input "******"
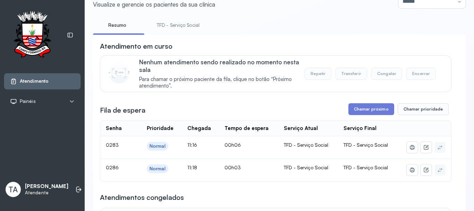
scroll to position [69, 0]
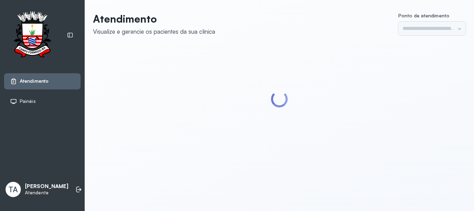
type input "******"
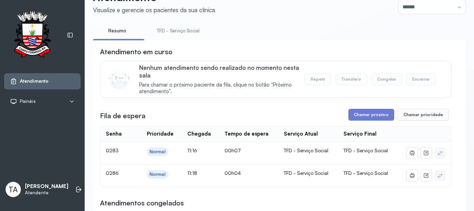
scroll to position [104, 0]
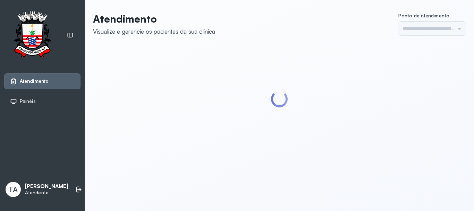
type input "******"
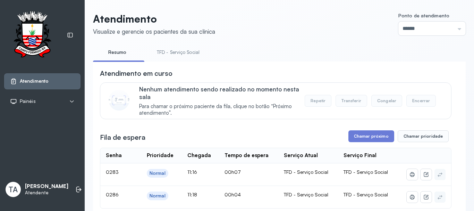
click at [195, 54] on link "TFD - Serviço Social" at bounding box center [178, 52] width 57 height 11
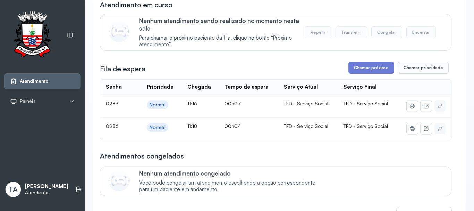
scroll to position [56, 0]
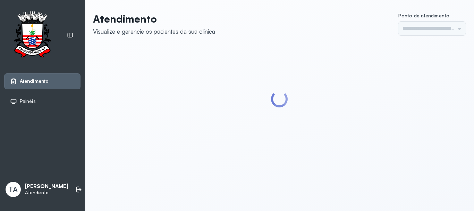
type input "******"
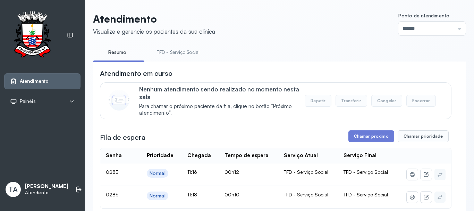
click at [156, 50] on link "TFD - Serviço Social" at bounding box center [178, 52] width 57 height 11
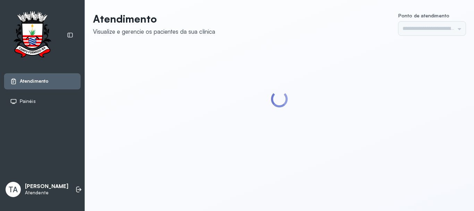
type input "******"
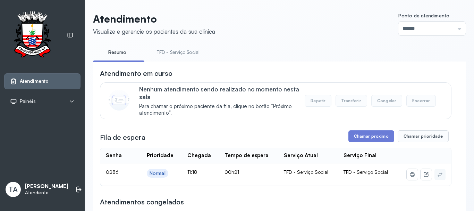
click at [158, 53] on link "TFD - Serviço Social" at bounding box center [178, 52] width 57 height 11
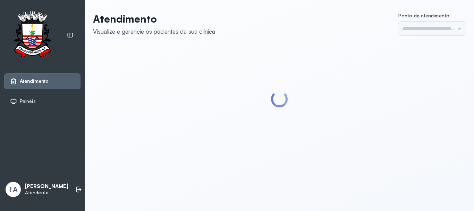
type input "******"
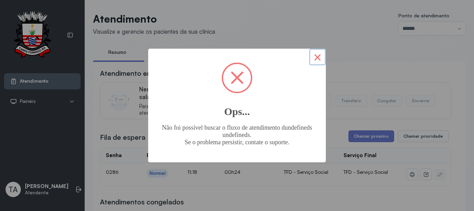
click at [318, 58] on button "×" at bounding box center [317, 57] width 17 height 17
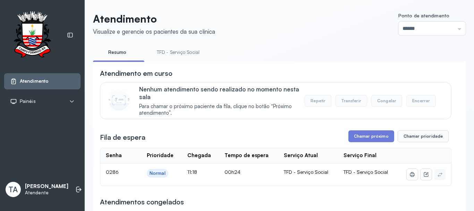
click at [194, 52] on link "TFD - Serviço Social" at bounding box center [178, 52] width 57 height 11
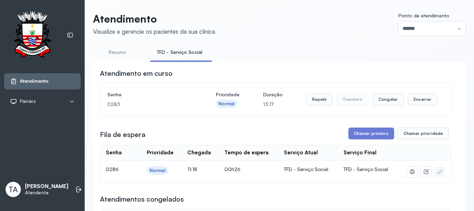
click at [112, 53] on link "Resumo" at bounding box center [117, 52] width 49 height 11
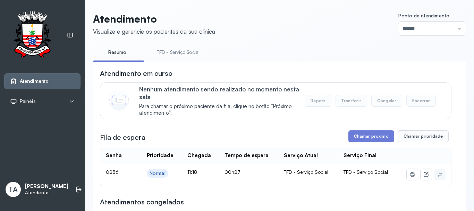
click at [175, 56] on link "TFD - Serviço Social" at bounding box center [178, 52] width 57 height 11
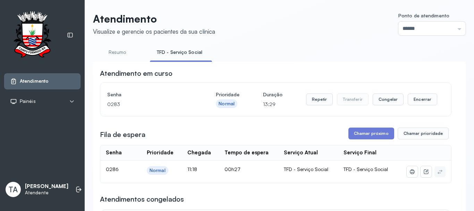
click at [119, 54] on link "Resumo" at bounding box center [117, 52] width 49 height 11
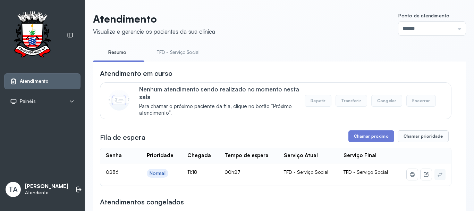
click at [175, 51] on link "TFD - Serviço Social" at bounding box center [178, 52] width 57 height 11
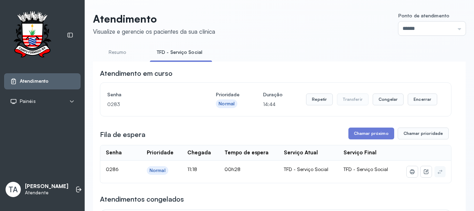
click at [123, 55] on link "Resumo" at bounding box center [117, 52] width 49 height 11
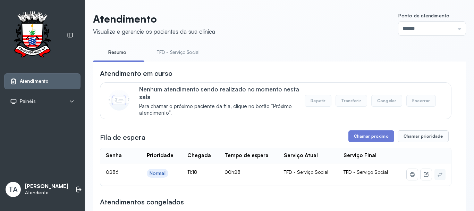
click at [170, 57] on link "TFD - Serviço Social" at bounding box center [178, 52] width 57 height 11
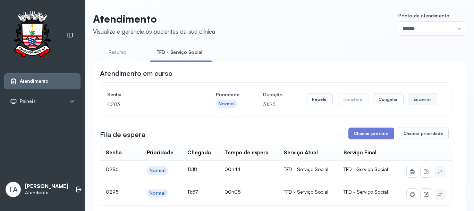
click at [408, 100] on button "Encerrar" at bounding box center [423, 99] width 30 height 12
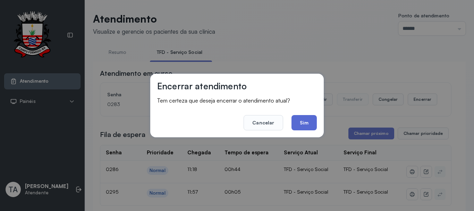
click at [294, 126] on button "Sim" at bounding box center [304, 122] width 25 height 15
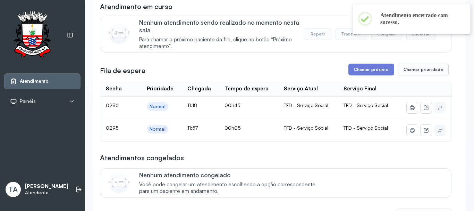
scroll to position [69, 0]
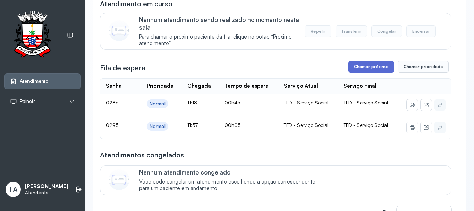
click at [362, 66] on button "Chamar próximo" at bounding box center [371, 67] width 46 height 12
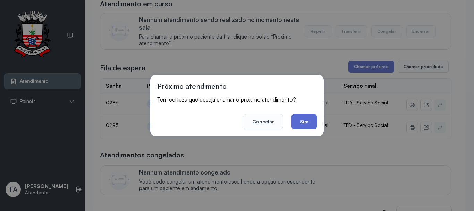
click at [306, 121] on button "Sim" at bounding box center [304, 121] width 25 height 15
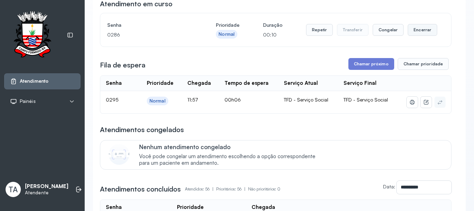
click at [417, 29] on button "Encerrar" at bounding box center [423, 30] width 30 height 12
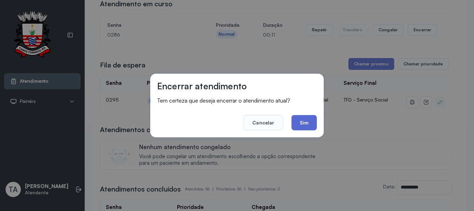
click at [300, 118] on button "Sim" at bounding box center [304, 122] width 25 height 15
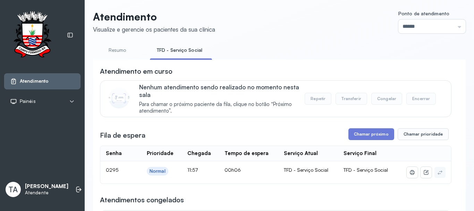
scroll to position [0, 0]
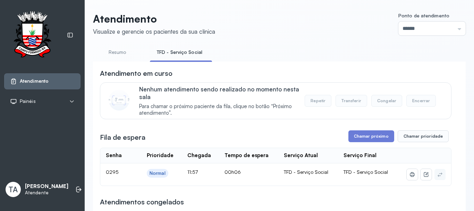
click at [176, 57] on link "TFD - Serviço Social" at bounding box center [179, 52] width 59 height 11
click at [127, 51] on link "Resumo" at bounding box center [117, 52] width 49 height 11
click at [162, 54] on link "TFD - Serviço Social" at bounding box center [178, 52] width 57 height 11
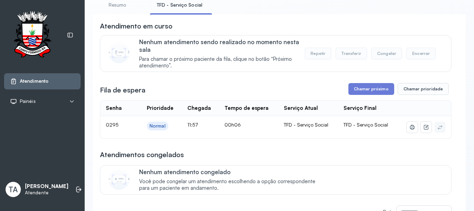
scroll to position [69, 0]
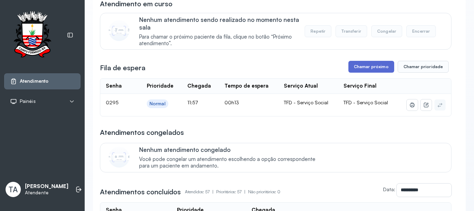
click at [374, 68] on button "Chamar próximo" at bounding box center [371, 67] width 46 height 12
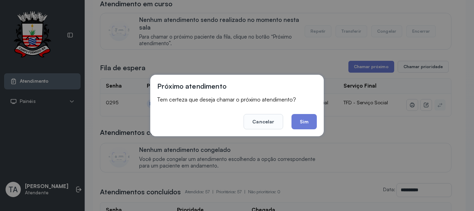
click at [307, 129] on div "Próximo atendimento Tem certeza que deseja chamar o próximo atendimento? Cancel…" at bounding box center [237, 105] width 174 height 61
click at [302, 124] on button "Sim" at bounding box center [304, 121] width 25 height 15
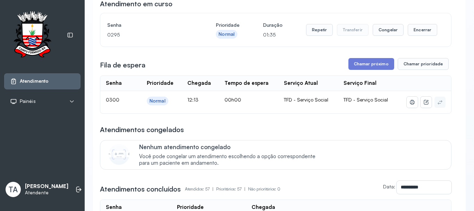
drag, startPoint x: 284, startPoint y: 51, endPoint x: 313, endPoint y: 60, distance: 30.7
click at [418, 27] on button "Encerrar" at bounding box center [423, 30] width 30 height 12
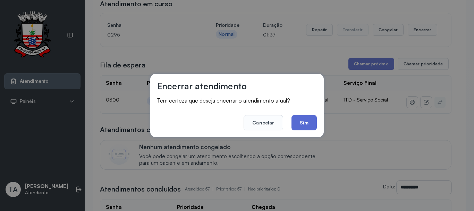
click at [309, 123] on button "Sim" at bounding box center [304, 122] width 25 height 15
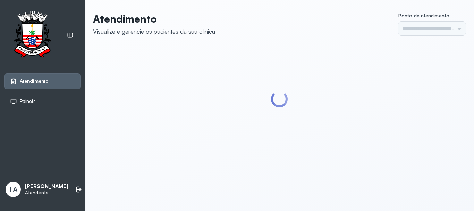
type input "******"
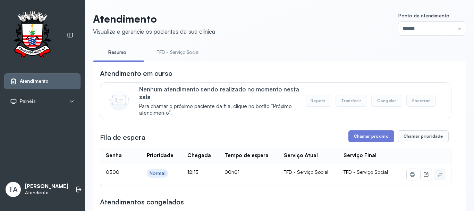
click at [172, 49] on link "TFD - Serviço Social" at bounding box center [178, 52] width 57 height 11
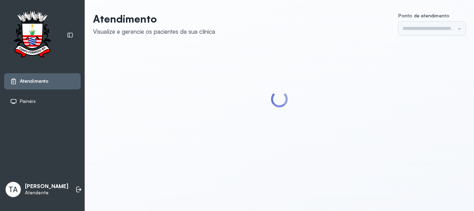
type input "******"
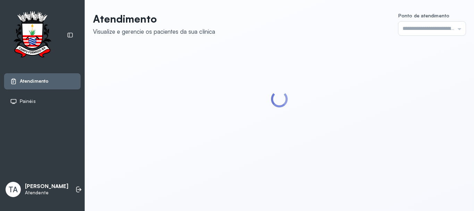
type input "******"
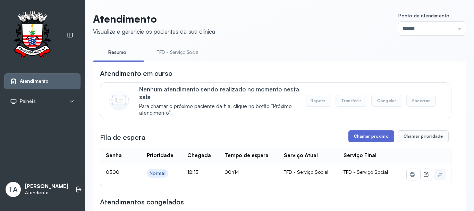
click at [350, 137] on button "Chamar próximo" at bounding box center [371, 136] width 46 height 12
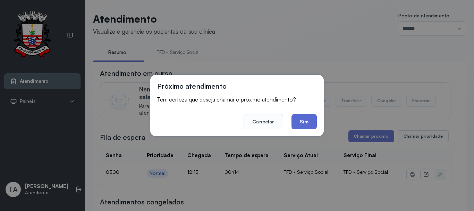
click at [315, 127] on button "Sim" at bounding box center [304, 121] width 25 height 15
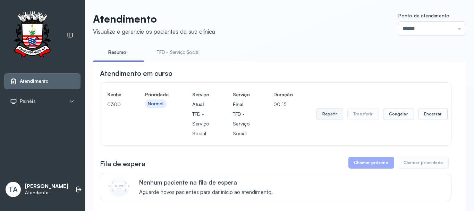
click at [334, 113] on button "Repetir" at bounding box center [330, 114] width 27 height 12
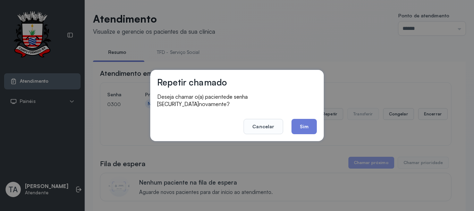
drag, startPoint x: 295, startPoint y: 118, endPoint x: 300, endPoint y: 112, distance: 6.9
click at [297, 115] on footer "Cancelar Sim" at bounding box center [237, 121] width 160 height 25
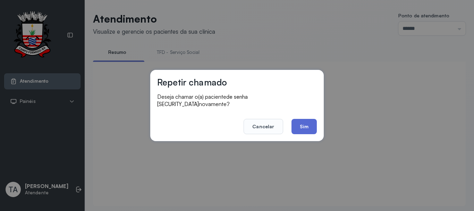
click at [301, 123] on button "Sim" at bounding box center [304, 126] width 25 height 15
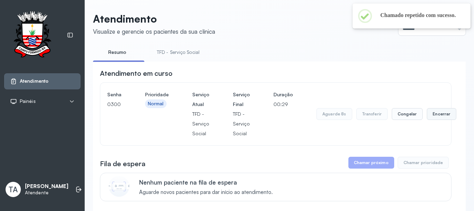
click at [438, 117] on button "Encerrar" at bounding box center [442, 114] width 30 height 12
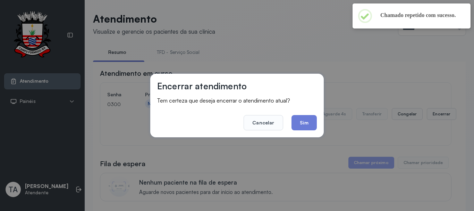
click at [306, 132] on div "Encerrar atendimento Tem certeza que deseja encerrar o atendimento atual? Cance…" at bounding box center [237, 106] width 174 height 64
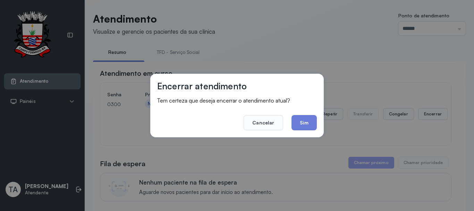
click at [274, 118] on button "Cancelar" at bounding box center [263, 122] width 39 height 15
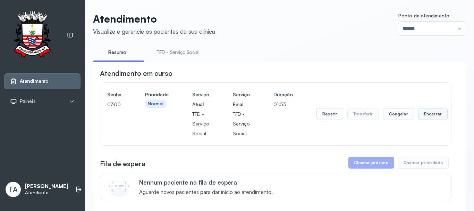
click at [428, 112] on button "Encerrar" at bounding box center [433, 114] width 30 height 12
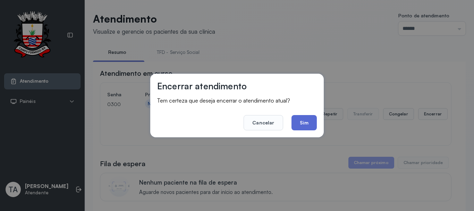
click at [315, 123] on button "Sim" at bounding box center [304, 122] width 25 height 15
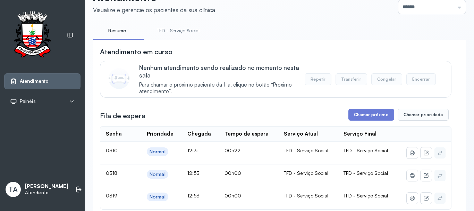
scroll to position [180, 0]
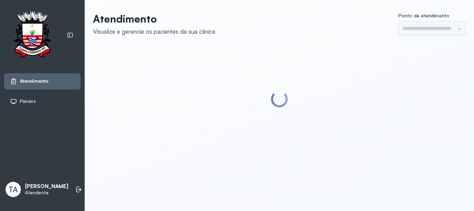
type input "******"
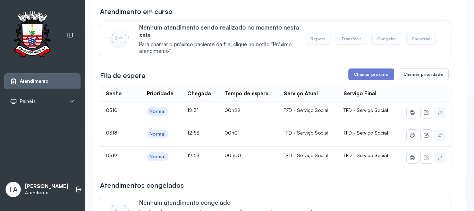
scroll to position [69, 0]
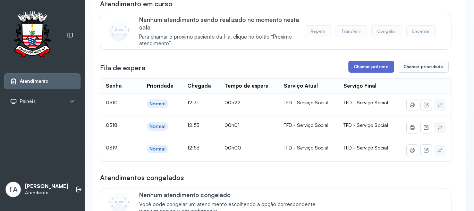
click at [365, 69] on button "Chamar próximo" at bounding box center [371, 67] width 46 height 12
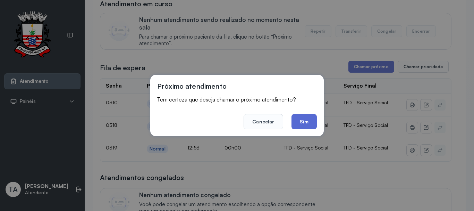
click at [308, 121] on button "Sim" at bounding box center [304, 121] width 25 height 15
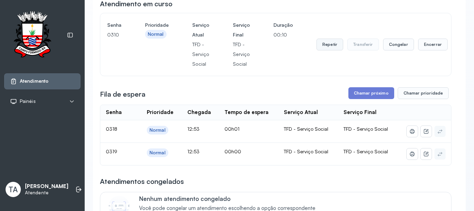
click at [335, 47] on button "Repetir" at bounding box center [330, 45] width 27 height 12
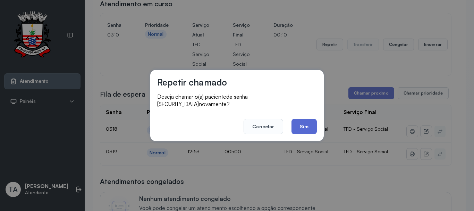
click at [312, 129] on button "Sim" at bounding box center [304, 126] width 25 height 15
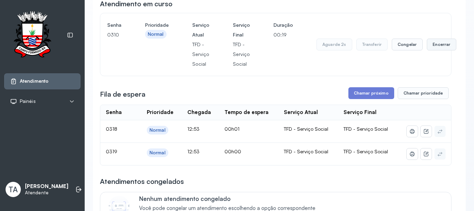
click at [427, 50] on button "Encerrar" at bounding box center [442, 45] width 30 height 12
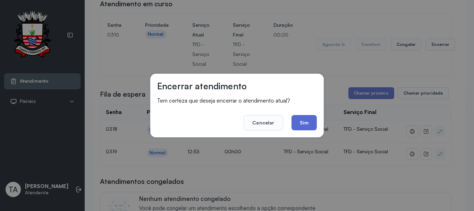
click at [305, 126] on button "Sim" at bounding box center [304, 122] width 25 height 15
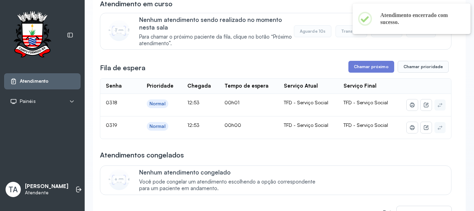
scroll to position [0, 0]
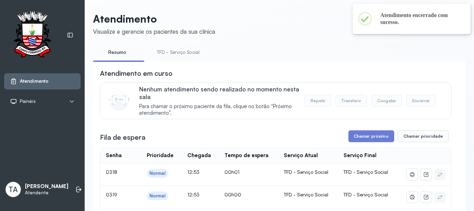
click at [175, 53] on link "TFD - Serviço Social" at bounding box center [178, 52] width 57 height 11
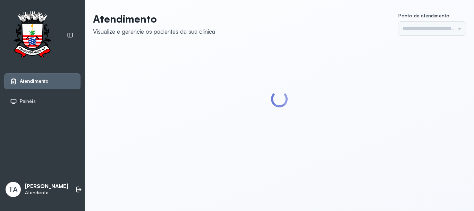
type input "******"
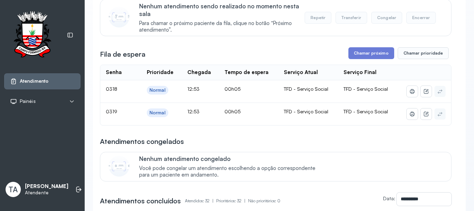
scroll to position [35, 0]
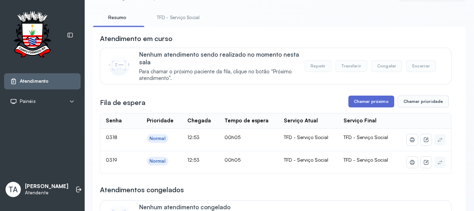
click at [358, 98] on button "Chamar próximo" at bounding box center [371, 101] width 46 height 12
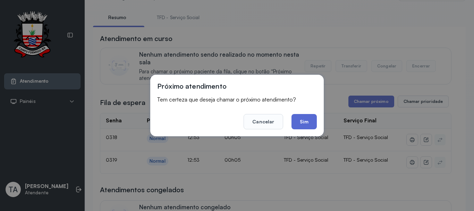
click at [303, 126] on button "Sim" at bounding box center [304, 121] width 25 height 15
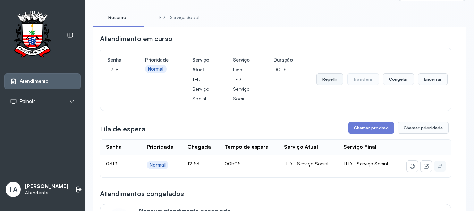
click at [335, 82] on button "Repetir" at bounding box center [330, 79] width 27 height 12
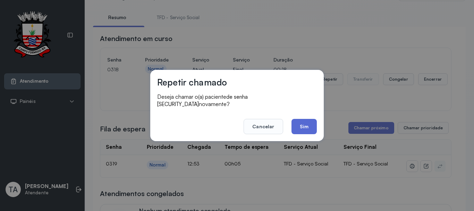
click at [298, 123] on button "Sim" at bounding box center [304, 126] width 25 height 15
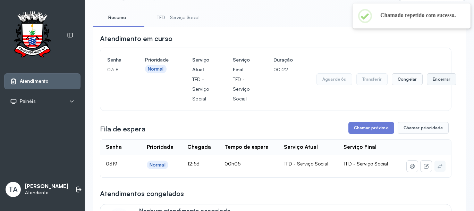
click at [434, 83] on button "Encerrar" at bounding box center [442, 79] width 30 height 12
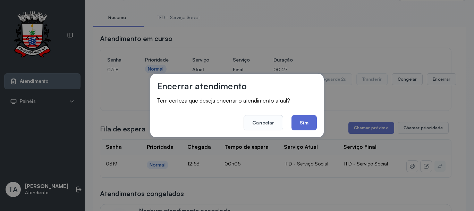
click at [309, 120] on button "Sim" at bounding box center [304, 122] width 25 height 15
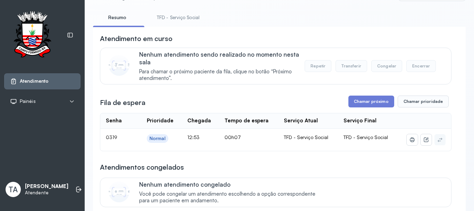
scroll to position [49, 0]
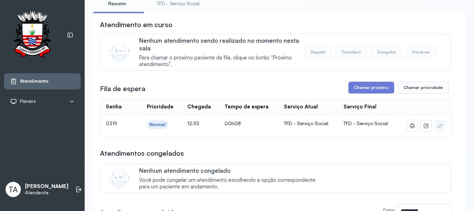
click at [177, 7] on link "TFD - Serviço Social" at bounding box center [178, 3] width 57 height 11
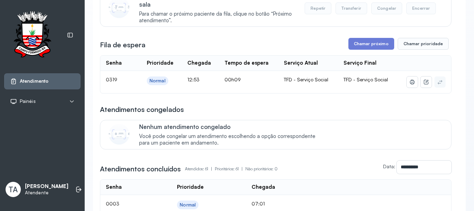
scroll to position [0, 0]
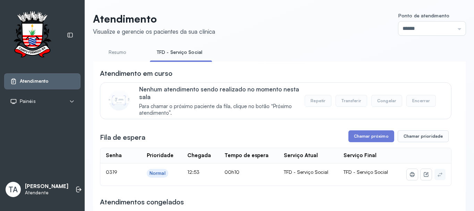
click at [362, 134] on button "Chamar próximo" at bounding box center [371, 136] width 46 height 12
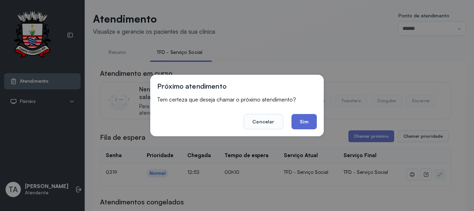
click at [298, 127] on button "Sim" at bounding box center [304, 121] width 25 height 15
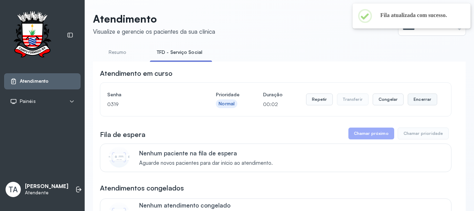
click at [408, 100] on button "Encerrar" at bounding box center [423, 99] width 30 height 12
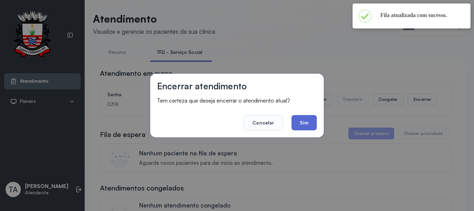
click at [313, 124] on button "Sim" at bounding box center [304, 122] width 25 height 15
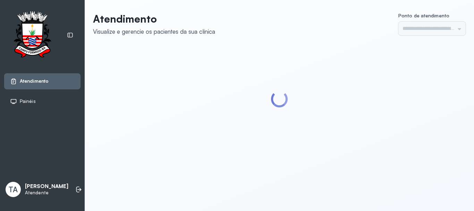
type input "******"
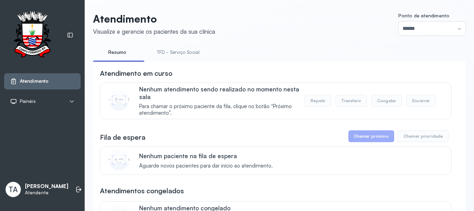
click at [174, 50] on link "TFD - Serviço Social" at bounding box center [178, 52] width 57 height 11
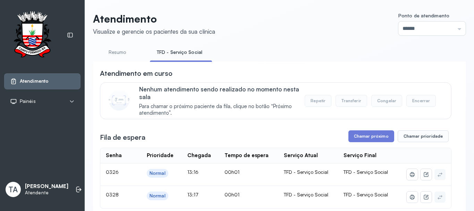
scroll to position [69, 0]
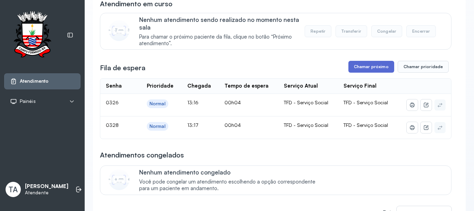
click at [360, 67] on button "Chamar próximo" at bounding box center [371, 67] width 46 height 12
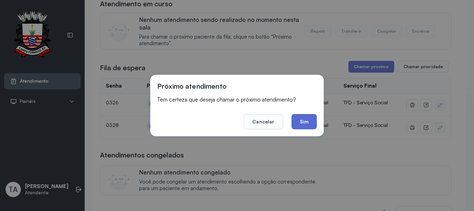
click at [303, 122] on button "Sim" at bounding box center [304, 121] width 25 height 15
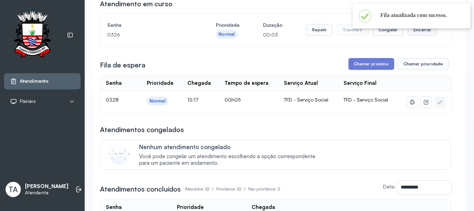
click at [424, 32] on button "Encerrar" at bounding box center [423, 30] width 30 height 12
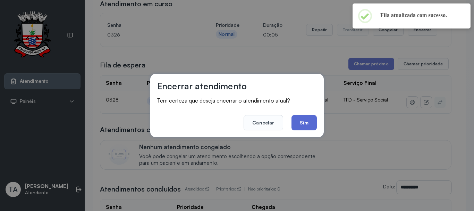
click at [307, 122] on button "Sim" at bounding box center [304, 122] width 25 height 15
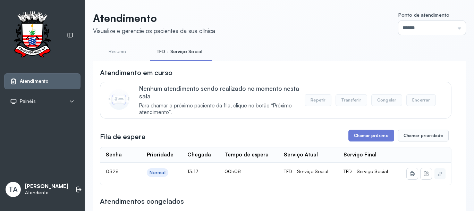
scroll to position [0, 0]
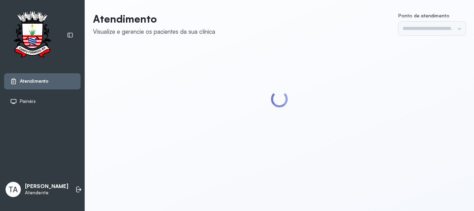
type input "******"
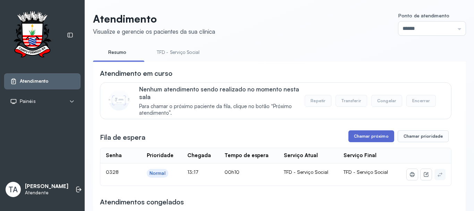
click at [348, 141] on button "Chamar próximo" at bounding box center [371, 136] width 46 height 12
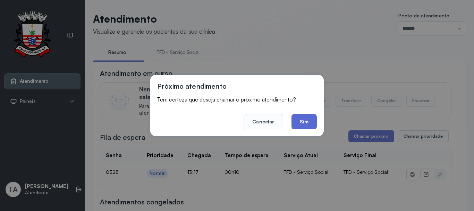
click at [307, 124] on button "Sim" at bounding box center [304, 121] width 25 height 15
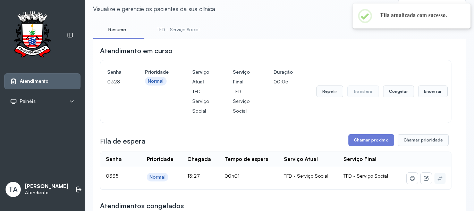
scroll to position [35, 0]
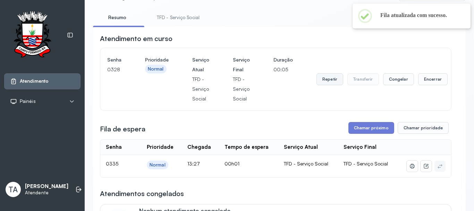
click at [325, 82] on button "Repetir" at bounding box center [330, 79] width 27 height 12
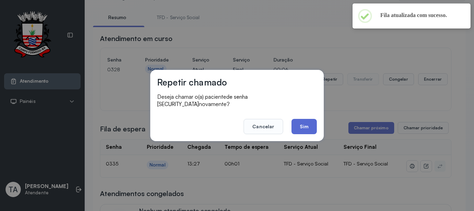
click at [302, 129] on button "Sim" at bounding box center [304, 126] width 25 height 15
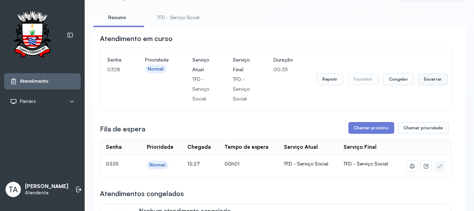
click at [428, 82] on button "Encerrar" at bounding box center [433, 79] width 30 height 12
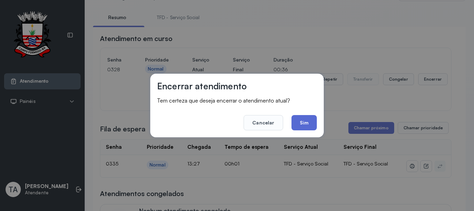
click at [310, 125] on button "Sim" at bounding box center [304, 122] width 25 height 15
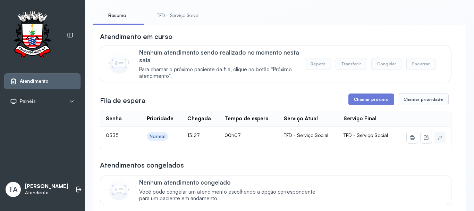
scroll to position [0, 0]
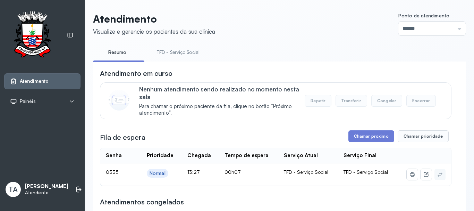
click at [172, 48] on link "TFD - Serviço Social" at bounding box center [178, 52] width 57 height 11
click at [374, 141] on button "Chamar próximo" at bounding box center [371, 136] width 46 height 12
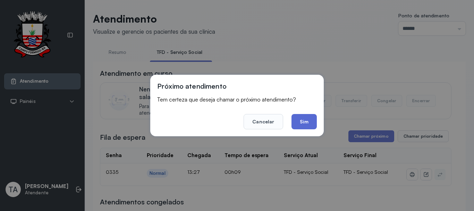
click at [309, 126] on button "Sim" at bounding box center [304, 121] width 25 height 15
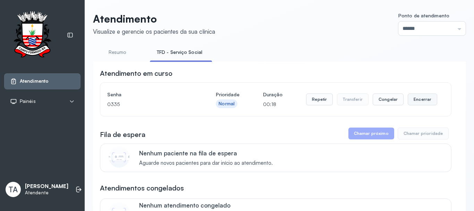
click at [408, 99] on button "Encerrar" at bounding box center [423, 99] width 30 height 12
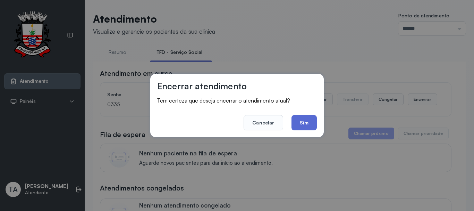
click at [311, 124] on button "Sim" at bounding box center [304, 122] width 25 height 15
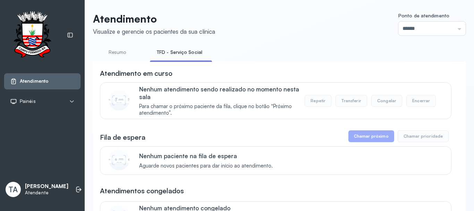
drag, startPoint x: 304, startPoint y: 11, endPoint x: 304, endPoint y: 19, distance: 8.7
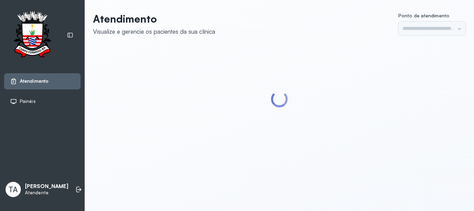
type input "******"
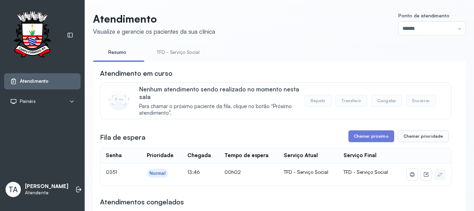
click at [174, 51] on link "TFD - Serviço Social" at bounding box center [178, 52] width 57 height 11
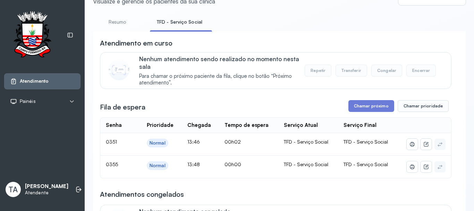
scroll to position [69, 0]
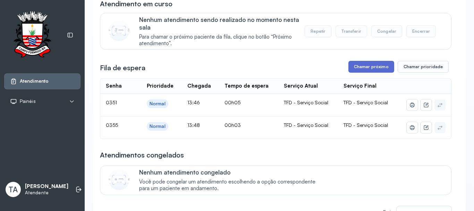
click at [353, 73] on button "Chamar próximo" at bounding box center [371, 67] width 46 height 12
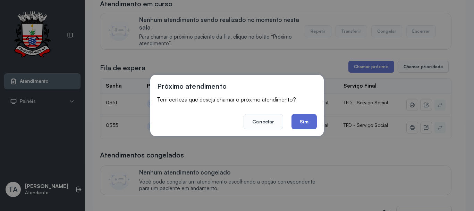
click at [307, 124] on button "Sim" at bounding box center [304, 121] width 25 height 15
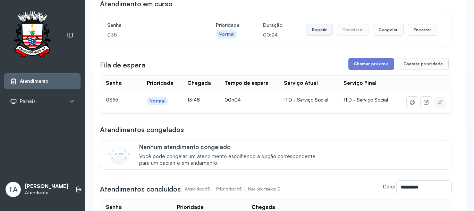
click at [318, 28] on button "Repetir" at bounding box center [319, 30] width 27 height 12
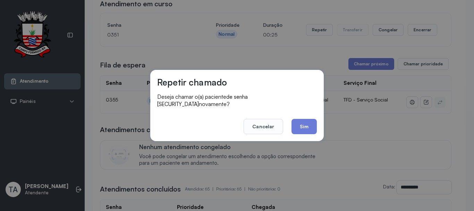
click at [307, 109] on footer "Cancelar Sim" at bounding box center [237, 121] width 160 height 25
click at [305, 121] on button "Sim" at bounding box center [304, 126] width 25 height 15
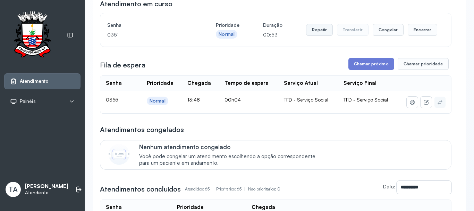
click at [314, 34] on button "Repetir" at bounding box center [319, 30] width 27 height 12
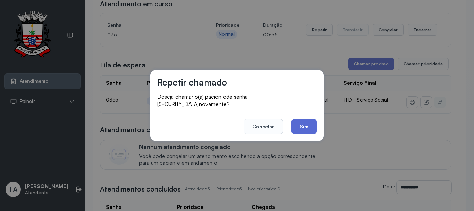
click at [299, 126] on button "Sim" at bounding box center [304, 126] width 25 height 15
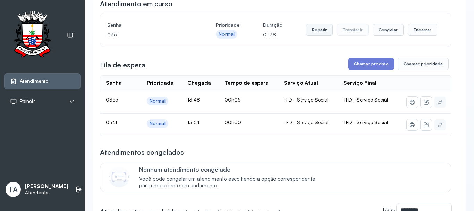
click at [309, 30] on button "Repetir" at bounding box center [319, 30] width 27 height 12
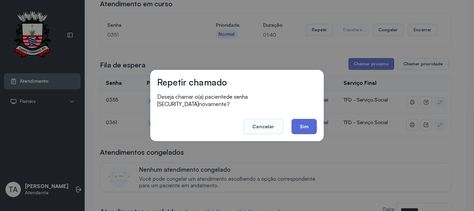
click at [295, 128] on button "Sim" at bounding box center [304, 126] width 25 height 15
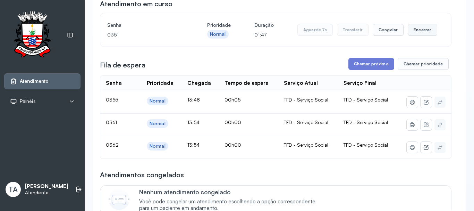
click at [409, 35] on button "Encerrar" at bounding box center [423, 30] width 30 height 12
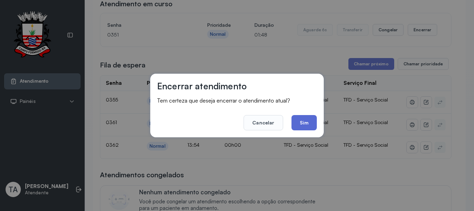
click at [303, 121] on button "Sim" at bounding box center [304, 122] width 25 height 15
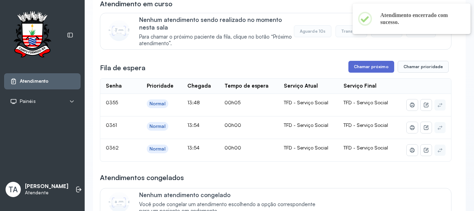
click at [353, 72] on button "Chamar próximo" at bounding box center [371, 67] width 46 height 12
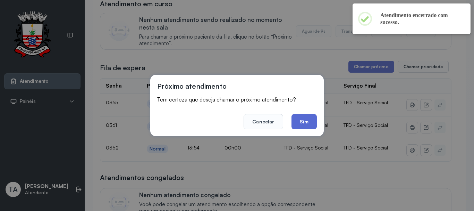
click at [305, 118] on button "Sim" at bounding box center [304, 121] width 25 height 15
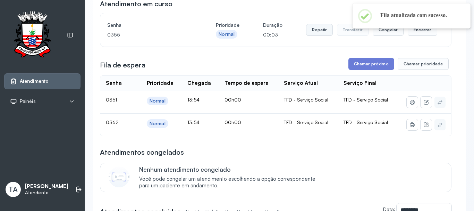
click at [314, 32] on button "Repetir" at bounding box center [319, 30] width 27 height 12
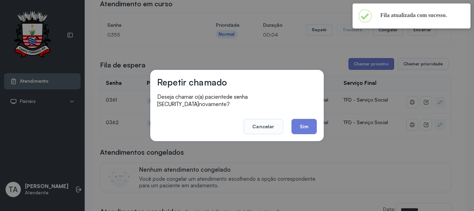
click at [306, 115] on footer "Cancelar Sim" at bounding box center [237, 121] width 160 height 25
click at [306, 124] on button "Sim" at bounding box center [304, 126] width 25 height 15
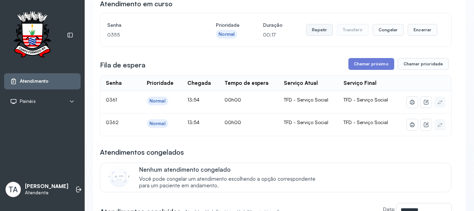
click at [310, 34] on button "Repetir" at bounding box center [319, 30] width 27 height 12
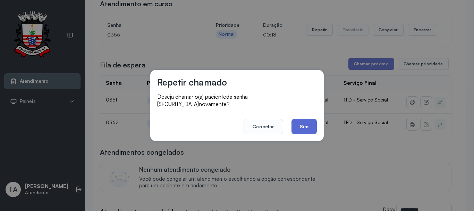
click at [299, 119] on button "Sim" at bounding box center [304, 126] width 25 height 15
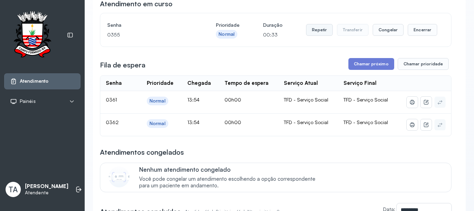
click at [322, 30] on button "Repetir" at bounding box center [319, 30] width 27 height 12
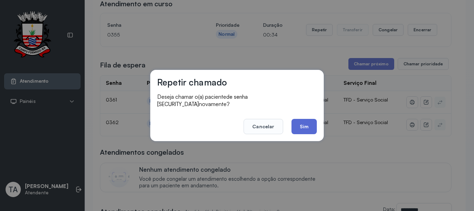
click at [309, 125] on button "Sim" at bounding box center [304, 126] width 25 height 15
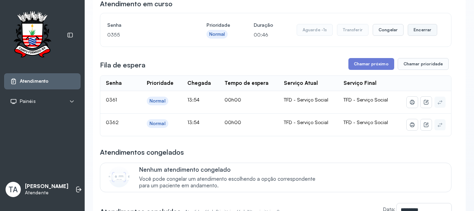
click at [413, 35] on button "Encerrar" at bounding box center [423, 30] width 30 height 12
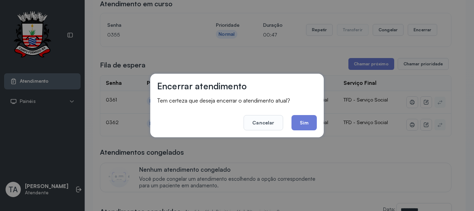
click at [311, 124] on button "Sim" at bounding box center [304, 122] width 25 height 15
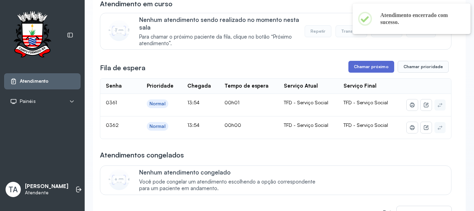
click at [357, 67] on button "Chamar próximo" at bounding box center [371, 67] width 46 height 12
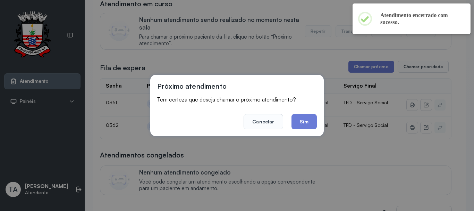
click at [306, 122] on button "Sim" at bounding box center [304, 121] width 25 height 15
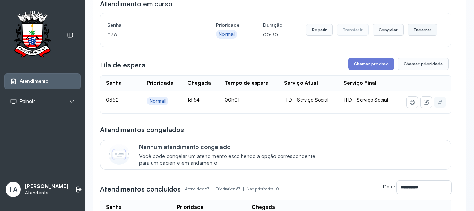
click at [414, 36] on button "Encerrar" at bounding box center [423, 30] width 30 height 12
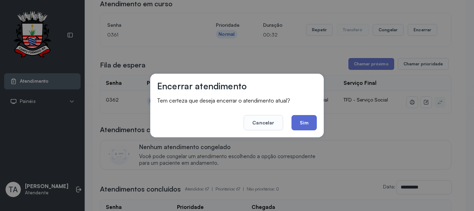
click at [304, 120] on button "Sim" at bounding box center [304, 122] width 25 height 15
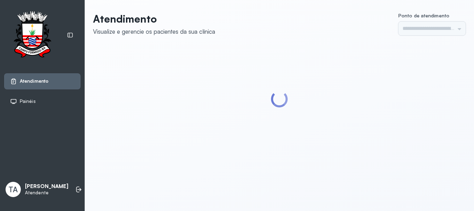
type input "******"
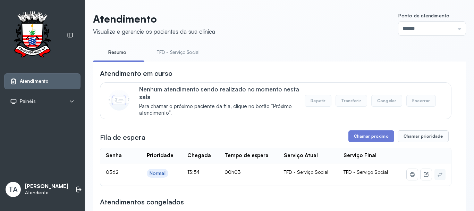
click at [367, 137] on button "Chamar próximo" at bounding box center [371, 136] width 46 height 12
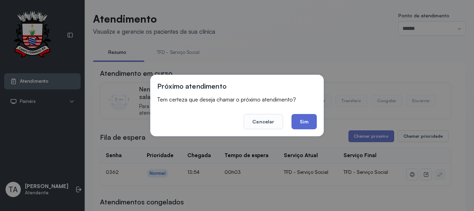
click at [309, 118] on button "Sim" at bounding box center [304, 121] width 25 height 15
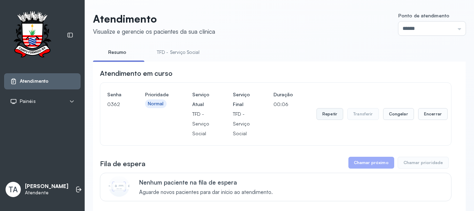
click at [337, 116] on button "Repetir" at bounding box center [330, 114] width 27 height 12
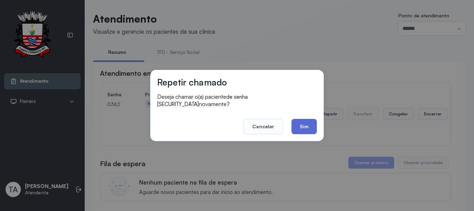
click at [295, 129] on button "Sim" at bounding box center [304, 126] width 25 height 15
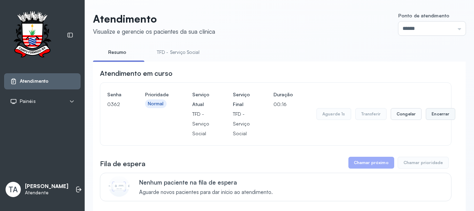
click at [444, 116] on button "Encerrar" at bounding box center [441, 114] width 30 height 12
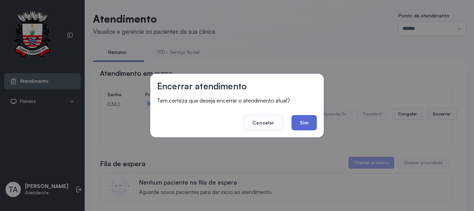
click at [304, 124] on button "Sim" at bounding box center [304, 122] width 25 height 15
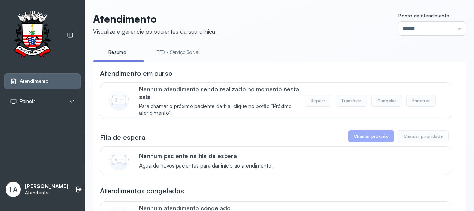
click at [189, 55] on link "TFD - Serviço Social" at bounding box center [178, 52] width 57 height 11
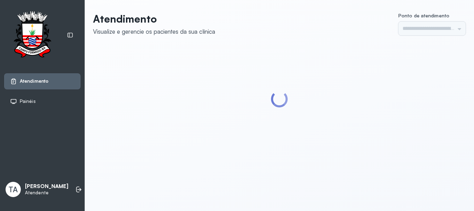
type input "******"
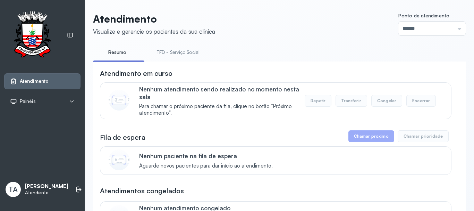
click at [174, 51] on link "TFD - Serviço Social" at bounding box center [178, 52] width 57 height 11
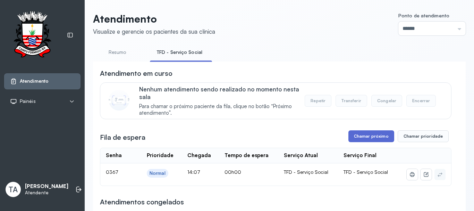
click at [365, 141] on button "Chamar próximo" at bounding box center [371, 136] width 46 height 12
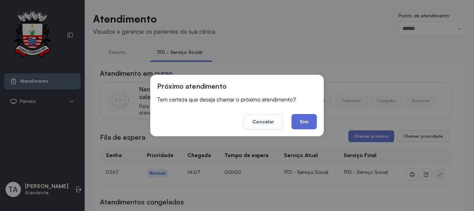
click at [307, 124] on button "Sim" at bounding box center [304, 121] width 25 height 15
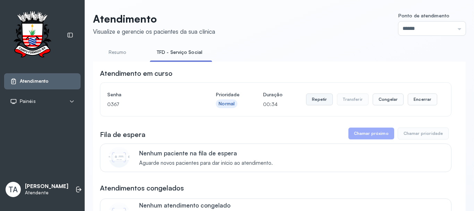
click at [312, 102] on button "Repetir" at bounding box center [319, 99] width 27 height 12
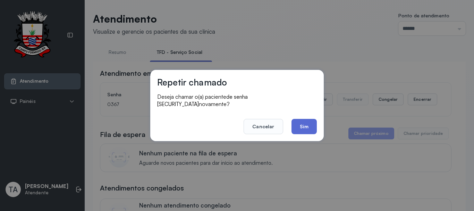
click at [295, 120] on button "Sim" at bounding box center [304, 126] width 25 height 15
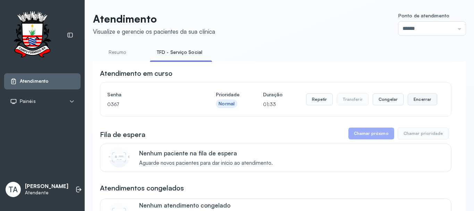
click at [414, 95] on button "Encerrar" at bounding box center [423, 99] width 30 height 12
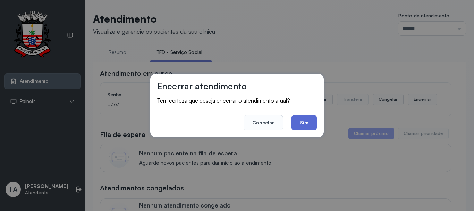
click at [301, 129] on button "Sim" at bounding box center [304, 122] width 25 height 15
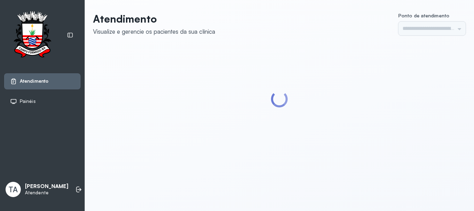
type input "******"
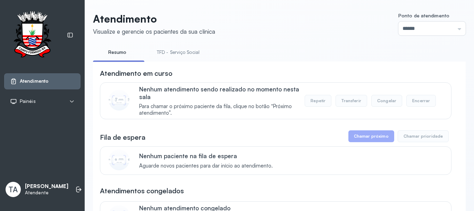
click at [196, 57] on link "TFD - Serviço Social" at bounding box center [178, 52] width 57 height 11
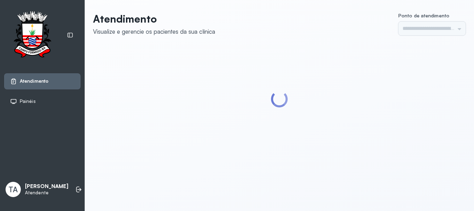
type input "******"
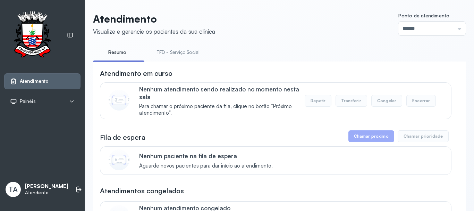
click at [170, 52] on link "TFD - Serviço Social" at bounding box center [178, 52] width 57 height 11
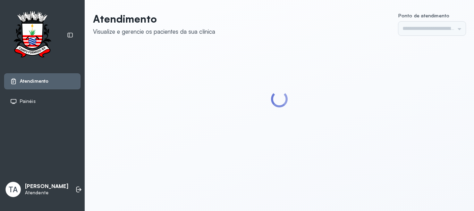
type input "******"
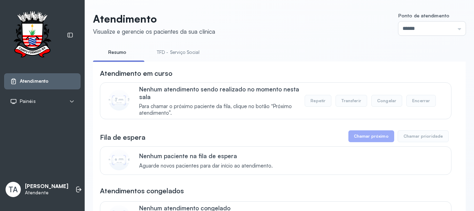
click at [167, 56] on link "TFD - Serviço Social" at bounding box center [178, 52] width 57 height 11
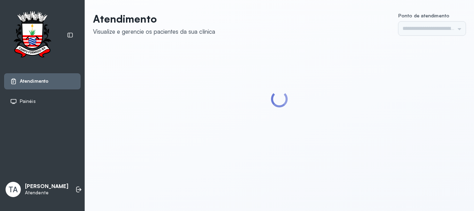
type input "******"
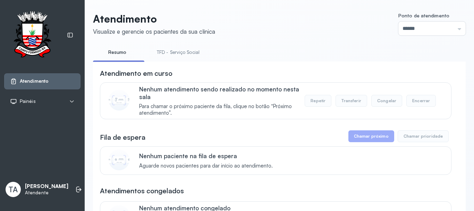
click at [158, 52] on link "TFD - Serviço Social" at bounding box center [178, 52] width 57 height 11
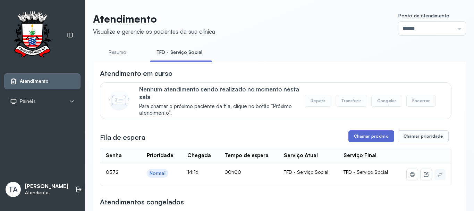
click at [368, 134] on button "Chamar próximo" at bounding box center [371, 136] width 46 height 12
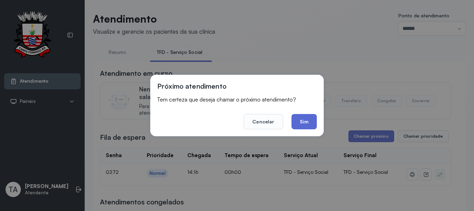
click at [302, 120] on button "Sim" at bounding box center [304, 121] width 25 height 15
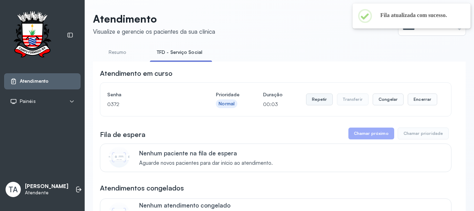
click at [322, 97] on button "Repetir" at bounding box center [319, 99] width 27 height 12
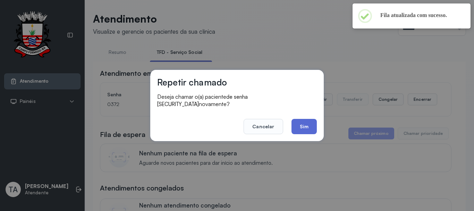
click at [309, 128] on button "Sim" at bounding box center [304, 126] width 25 height 15
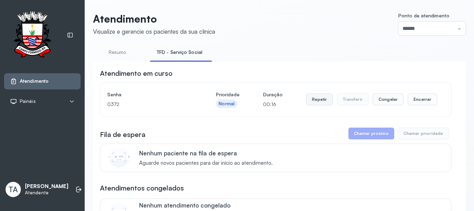
click at [311, 103] on button "Repetir" at bounding box center [319, 99] width 27 height 12
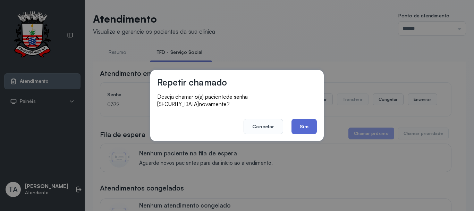
click at [302, 124] on button "Sim" at bounding box center [304, 126] width 25 height 15
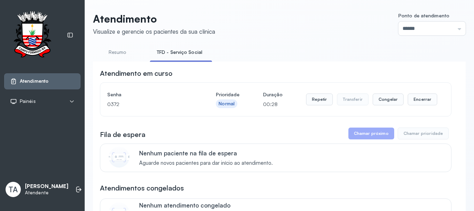
click at [311, 104] on button "Repetir" at bounding box center [319, 99] width 27 height 12
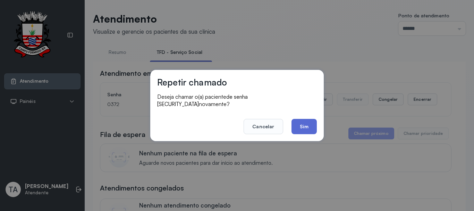
click at [298, 123] on button "Sim" at bounding box center [304, 126] width 25 height 15
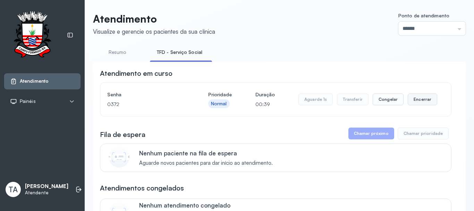
click at [412, 99] on button "Encerrar" at bounding box center [423, 99] width 30 height 12
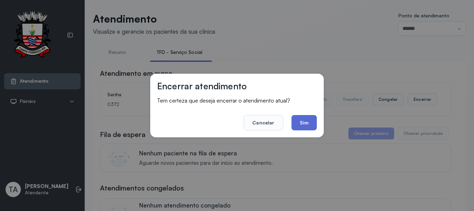
click at [298, 126] on button "Sim" at bounding box center [304, 122] width 25 height 15
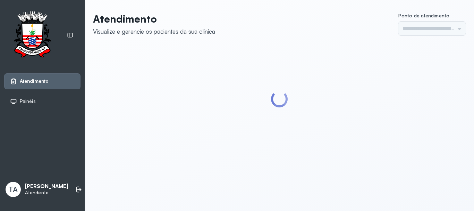
type input "******"
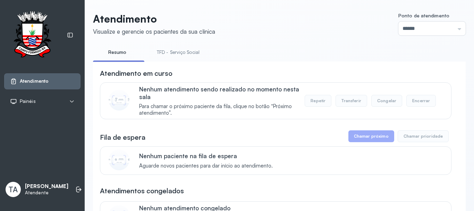
click at [161, 50] on link "TFD - Serviço Social" at bounding box center [178, 52] width 57 height 11
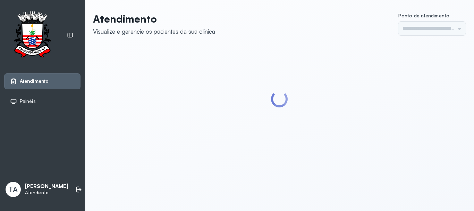
type input "******"
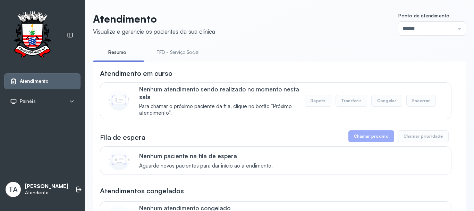
click at [167, 53] on link "TFD - Serviço Social" at bounding box center [178, 52] width 57 height 11
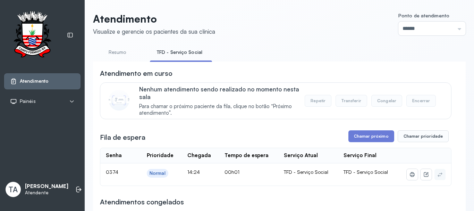
click at [354, 140] on button "Chamar próximo" at bounding box center [371, 136] width 46 height 12
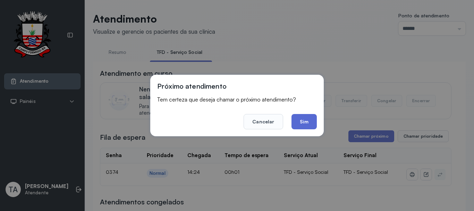
click at [308, 126] on button "Sim" at bounding box center [304, 121] width 25 height 15
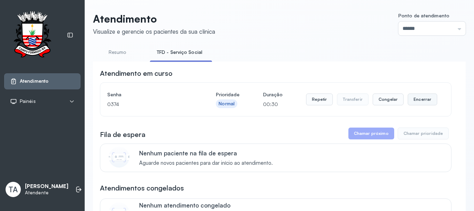
drag, startPoint x: 423, startPoint y: 104, endPoint x: 417, endPoint y: 106, distance: 6.0
click at [417, 105] on button "Encerrar" at bounding box center [423, 99] width 30 height 12
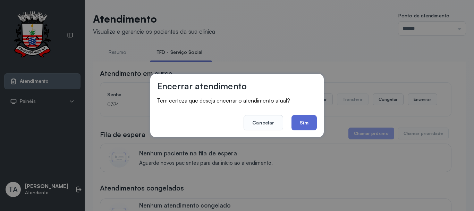
click at [293, 117] on button "Sim" at bounding box center [304, 122] width 25 height 15
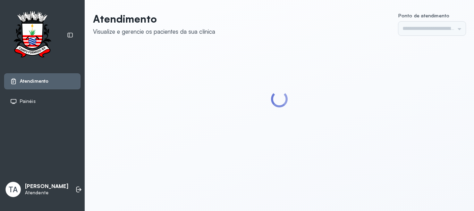
type input "******"
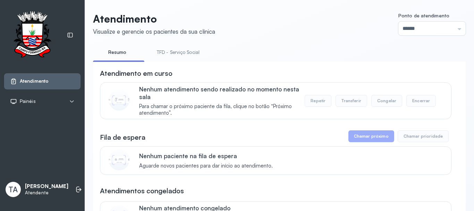
click at [169, 48] on link "TFD - Serviço Social" at bounding box center [178, 52] width 57 height 11
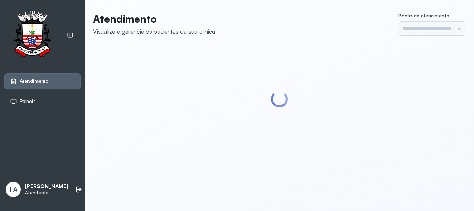
type input "******"
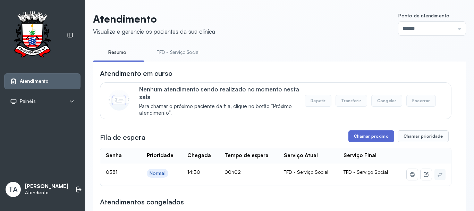
click at [368, 135] on button "Chamar próximo" at bounding box center [371, 136] width 46 height 12
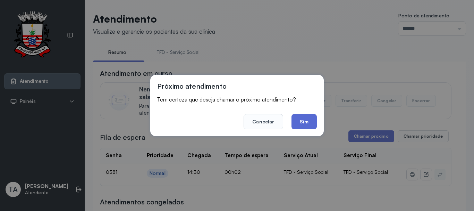
click at [299, 120] on button "Sim" at bounding box center [304, 121] width 25 height 15
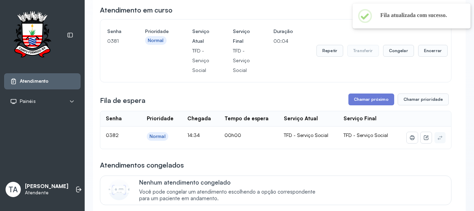
scroll to position [104, 0]
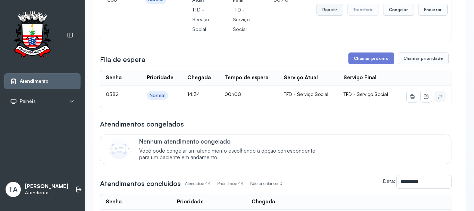
click at [320, 11] on button "Repetir" at bounding box center [330, 10] width 27 height 12
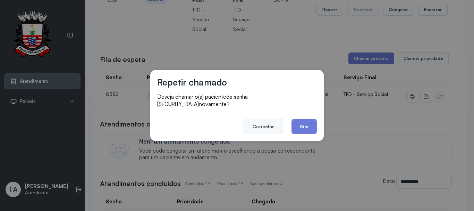
click at [258, 120] on button "Cancelar" at bounding box center [263, 126] width 39 height 15
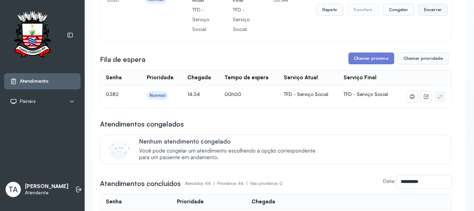
click at [423, 16] on button "Encerrar" at bounding box center [433, 10] width 30 height 12
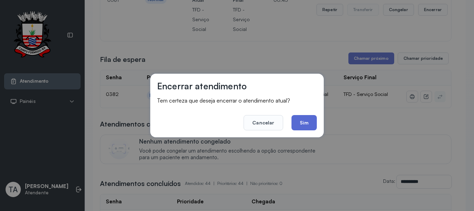
click at [310, 118] on button "Sim" at bounding box center [304, 122] width 25 height 15
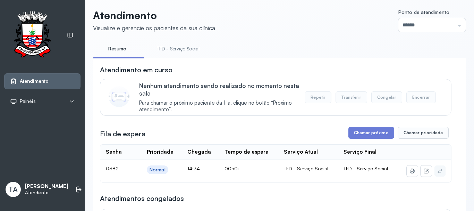
scroll to position [0, 0]
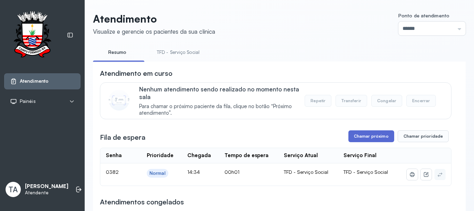
click at [371, 138] on button "Chamar próximo" at bounding box center [371, 136] width 46 height 12
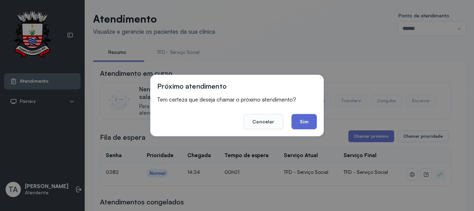
click at [310, 123] on button "Sim" at bounding box center [304, 121] width 25 height 15
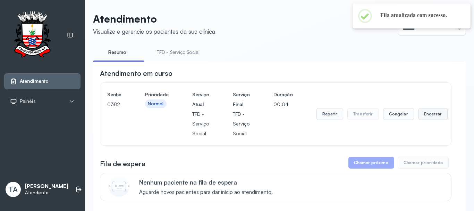
click at [426, 120] on button "Encerrar" at bounding box center [433, 114] width 30 height 12
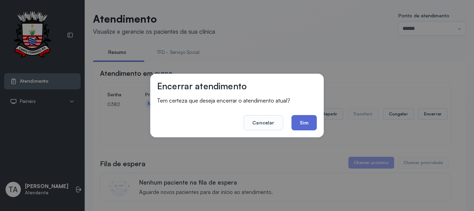
click at [308, 124] on button "Sim" at bounding box center [304, 122] width 25 height 15
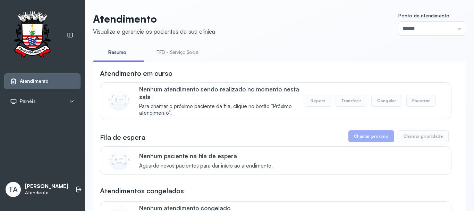
click at [187, 55] on link "TFD - Serviço Social" at bounding box center [178, 52] width 57 height 11
click at [119, 53] on link "Resumo" at bounding box center [117, 52] width 49 height 11
click at [163, 53] on link "TFD - Serviço Social" at bounding box center [178, 52] width 57 height 11
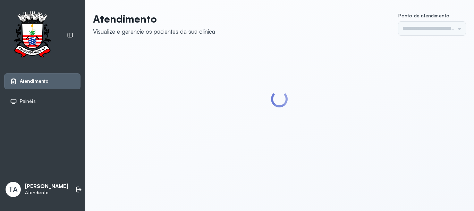
type input "******"
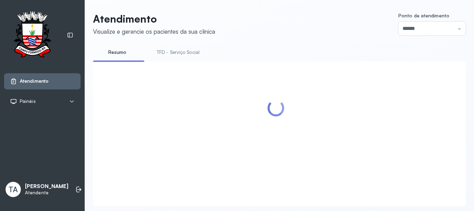
click at [163, 58] on link "TFD - Serviço Social" at bounding box center [178, 52] width 57 height 11
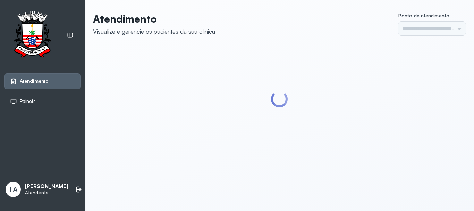
type input "******"
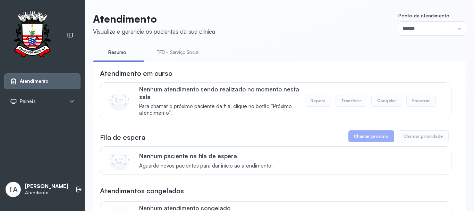
drag, startPoint x: 0, startPoint y: 0, endPoint x: 163, endPoint y: 58, distance: 172.7
click at [163, 58] on link "TFD - Serviço Social" at bounding box center [178, 52] width 57 height 11
click at [123, 52] on link "Resumo" at bounding box center [117, 52] width 49 height 11
click at [160, 54] on link "TFD - Serviço Social" at bounding box center [178, 52] width 57 height 11
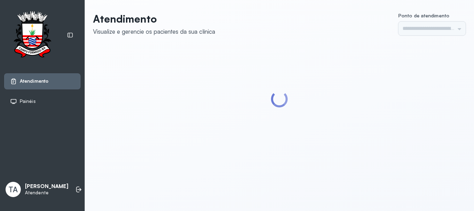
type input "******"
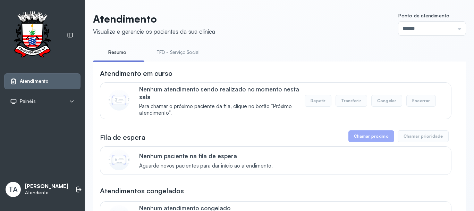
click at [168, 53] on link "TFD - Serviço Social" at bounding box center [178, 52] width 57 height 11
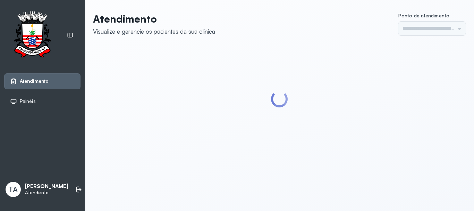
type input "******"
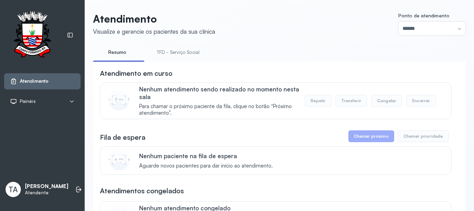
click at [160, 59] on li "TFD - Serviço Social" at bounding box center [179, 55] width 59 height 16
click at [165, 54] on link "TFD - Serviço Social" at bounding box center [178, 52] width 57 height 11
click at [116, 53] on link "Resumo" at bounding box center [117, 52] width 49 height 11
click at [179, 52] on link "TFD - Serviço Social" at bounding box center [178, 52] width 57 height 11
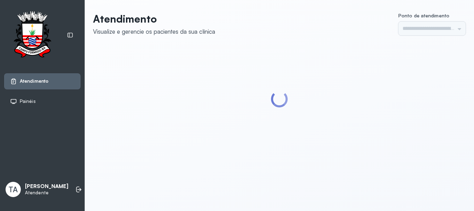
type input "******"
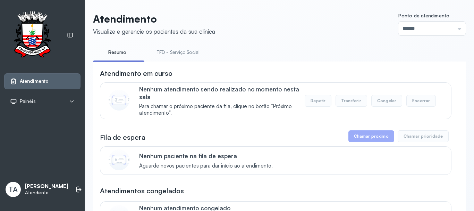
click at [175, 50] on link "TFD - Serviço Social" at bounding box center [178, 52] width 57 height 11
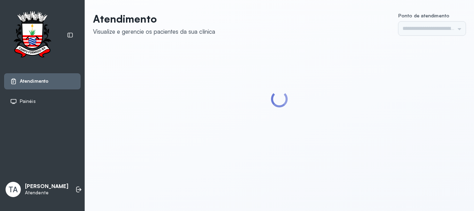
type input "******"
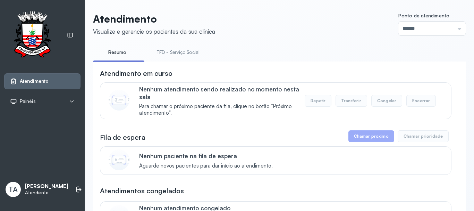
click at [159, 54] on link "TFD - Serviço Social" at bounding box center [178, 52] width 57 height 11
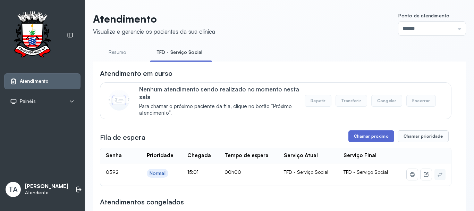
click at [367, 135] on button "Chamar próximo" at bounding box center [371, 136] width 46 height 12
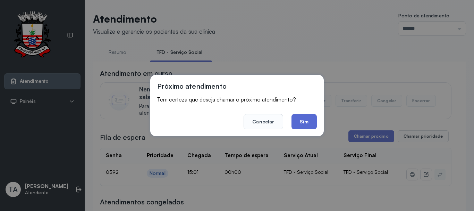
click at [301, 120] on button "Sim" at bounding box center [304, 121] width 25 height 15
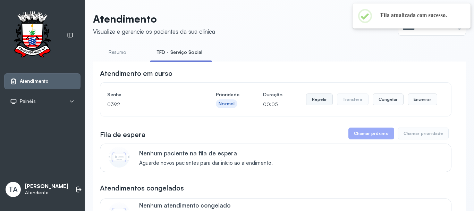
click at [327, 103] on button "Repetir" at bounding box center [319, 99] width 27 height 12
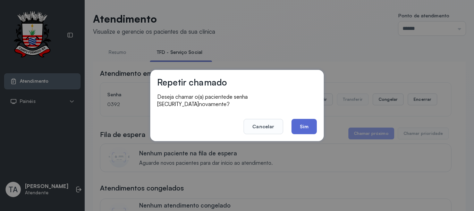
click at [309, 121] on button "Sim" at bounding box center [304, 126] width 25 height 15
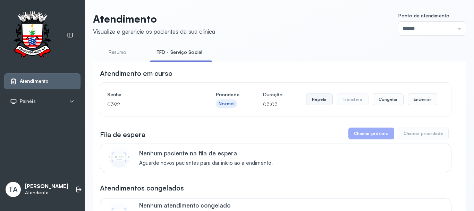
click at [306, 99] on button "Repetir" at bounding box center [319, 99] width 27 height 12
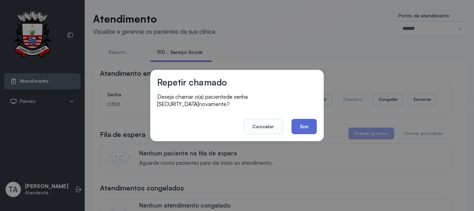
click at [306, 126] on button "Sim" at bounding box center [304, 126] width 25 height 15
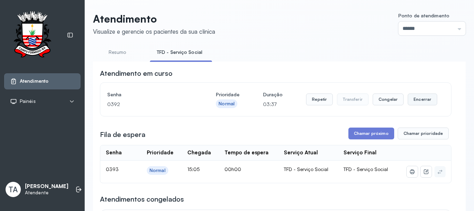
click at [413, 100] on button "Encerrar" at bounding box center [423, 99] width 30 height 12
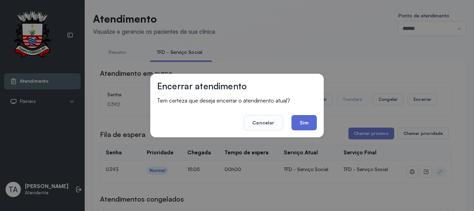
click at [300, 126] on button "Sim" at bounding box center [304, 122] width 25 height 15
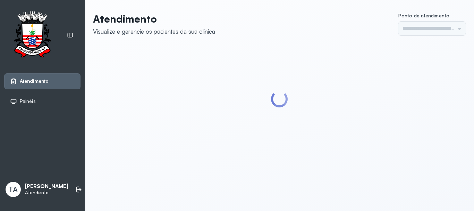
type input "******"
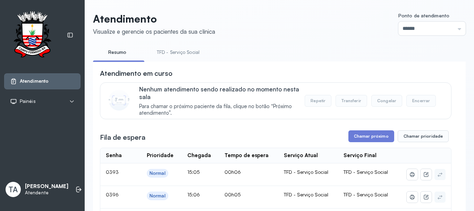
click at [193, 56] on link "TFD - Serviço Social" at bounding box center [178, 52] width 57 height 11
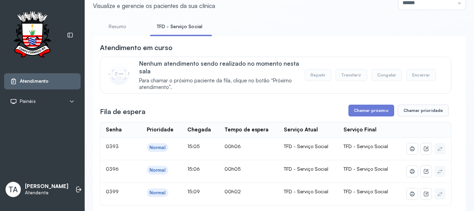
scroll to position [69, 0]
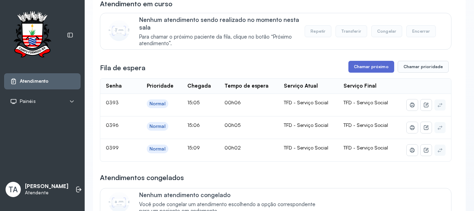
click at [351, 72] on button "Chamar próximo" at bounding box center [371, 67] width 46 height 12
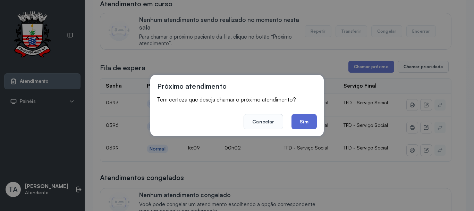
click at [304, 121] on button "Sim" at bounding box center [304, 121] width 25 height 15
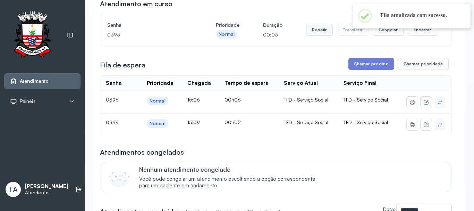
click at [314, 30] on button "Repetir" at bounding box center [319, 30] width 27 height 12
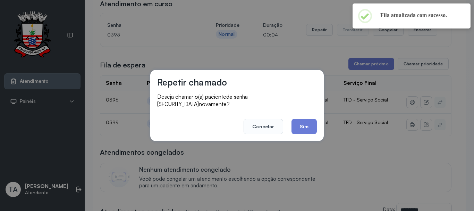
click at [302, 135] on div "Repetir chamado Deseja chamar o(a) paciente de senha 0393 novamente? Cancelar S…" at bounding box center [237, 105] width 174 height 71
click at [297, 123] on button "Sim" at bounding box center [304, 126] width 25 height 15
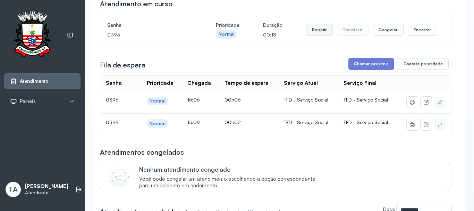
click at [314, 33] on button "Repetir" at bounding box center [319, 30] width 27 height 12
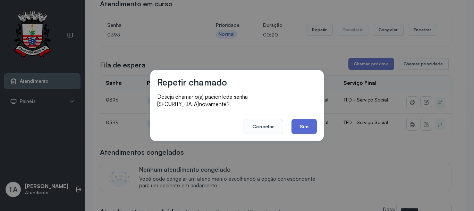
click at [303, 129] on button "Sim" at bounding box center [304, 126] width 25 height 15
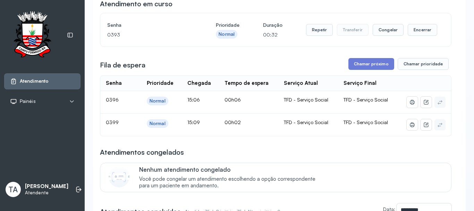
click at [311, 32] on button "Repetir" at bounding box center [319, 30] width 27 height 12
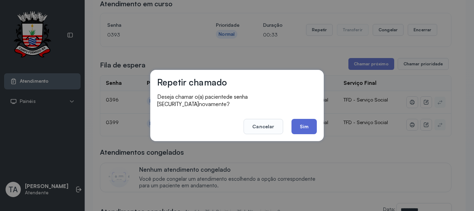
click at [310, 119] on button "Sim" at bounding box center [304, 126] width 25 height 15
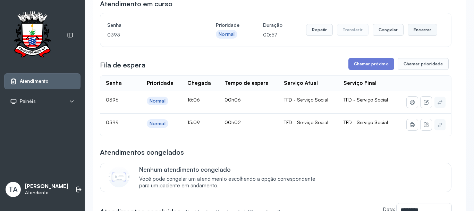
click at [415, 33] on button "Encerrar" at bounding box center [423, 30] width 30 height 12
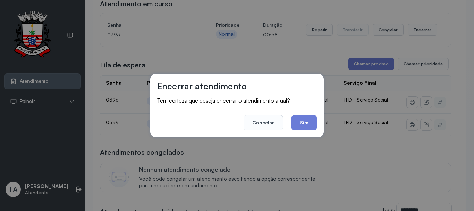
click at [305, 127] on button "Sim" at bounding box center [304, 122] width 25 height 15
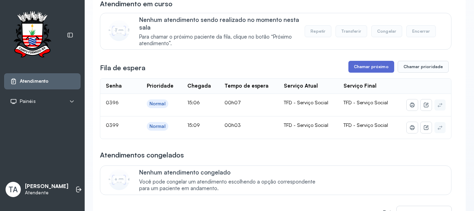
click at [353, 68] on button "Chamar próximo" at bounding box center [371, 67] width 46 height 12
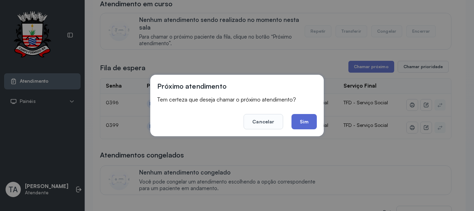
click at [305, 117] on button "Sim" at bounding box center [304, 121] width 25 height 15
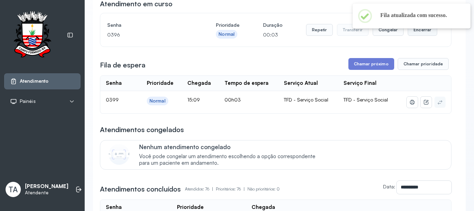
click at [410, 34] on button "Encerrar" at bounding box center [423, 30] width 30 height 12
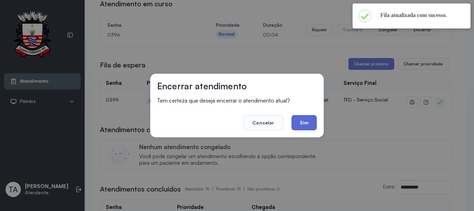
click at [296, 124] on button "Sim" at bounding box center [304, 122] width 25 height 15
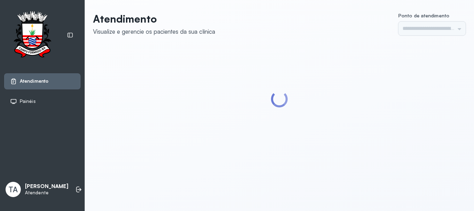
type input "******"
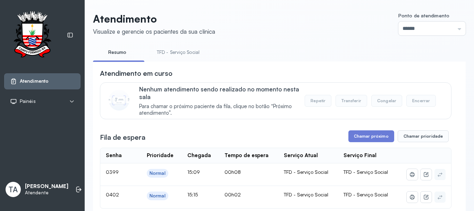
click at [164, 51] on link "TFD - Serviço Social" at bounding box center [178, 52] width 57 height 11
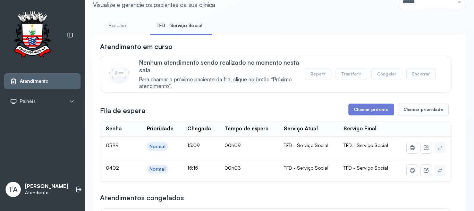
scroll to position [35, 0]
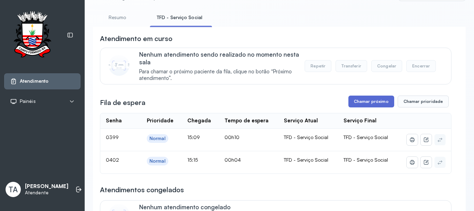
click at [359, 101] on button "Chamar próximo" at bounding box center [371, 101] width 46 height 12
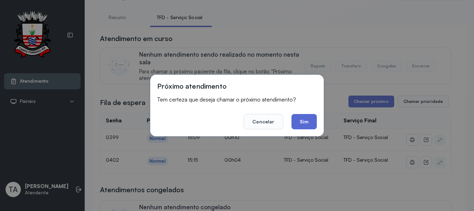
click at [297, 118] on button "Sim" at bounding box center [304, 121] width 25 height 15
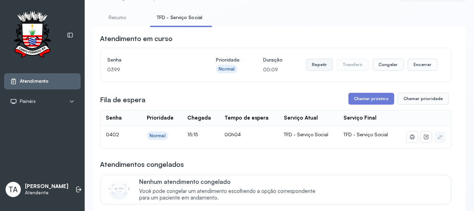
click at [320, 67] on button "Repetir" at bounding box center [319, 65] width 27 height 12
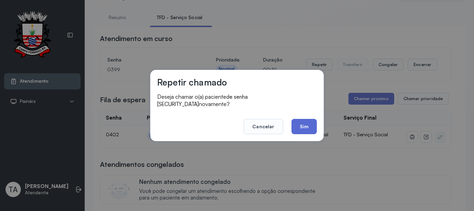
click at [307, 121] on button "Sim" at bounding box center [304, 126] width 25 height 15
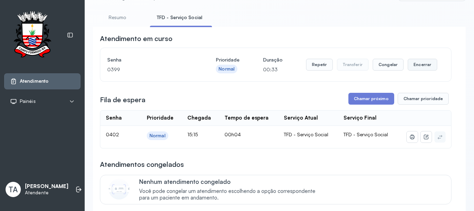
click at [422, 69] on button "Encerrar" at bounding box center [423, 65] width 30 height 12
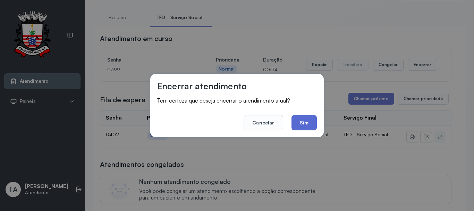
click at [310, 124] on button "Sim" at bounding box center [304, 122] width 25 height 15
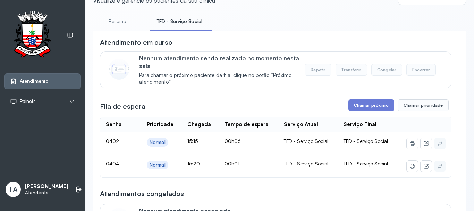
scroll to position [0, 0]
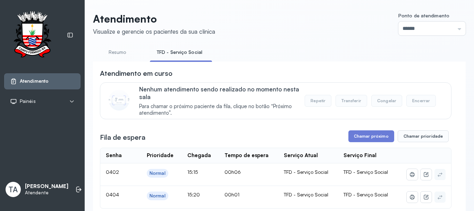
click at [132, 49] on link "Resumo" at bounding box center [117, 52] width 49 height 11
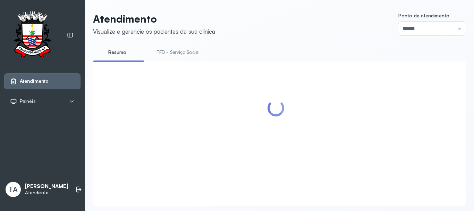
click at [170, 52] on link "TFD - Serviço Social" at bounding box center [178, 52] width 57 height 11
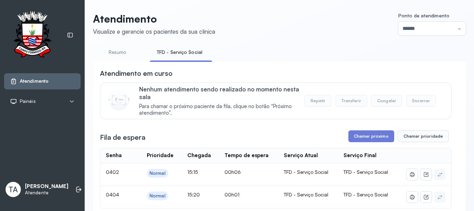
scroll to position [69, 0]
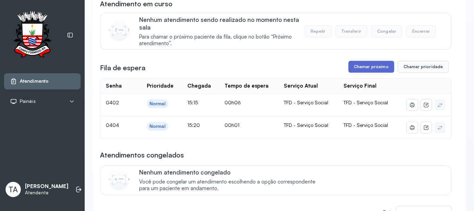
click at [351, 69] on button "Chamar próximo" at bounding box center [371, 67] width 46 height 12
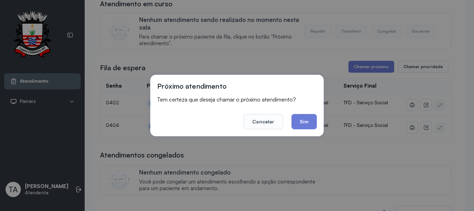
click at [303, 130] on div "Próximo atendimento Tem certeza que deseja chamar o próximo atendimento? Cancel…" at bounding box center [237, 105] width 174 height 61
click at [305, 126] on button "Sim" at bounding box center [304, 121] width 25 height 15
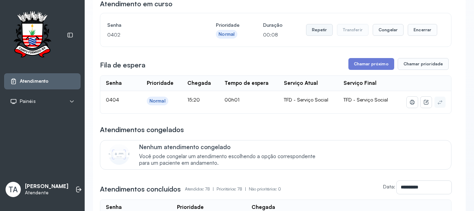
click at [307, 27] on button "Repetir" at bounding box center [319, 30] width 27 height 12
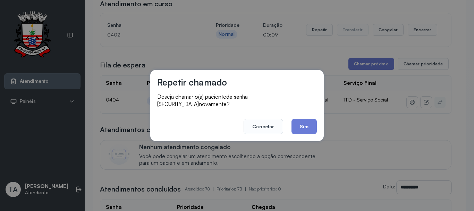
click at [292, 121] on button "Sim" at bounding box center [304, 126] width 25 height 15
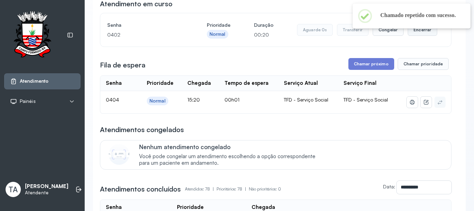
click at [408, 36] on button "Encerrar" at bounding box center [423, 30] width 30 height 12
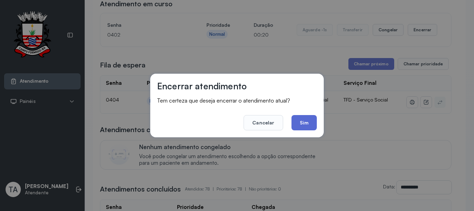
click at [304, 119] on button "Sim" at bounding box center [304, 122] width 25 height 15
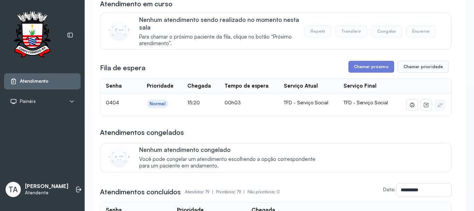
click at [356, 73] on button "Chamar próximo" at bounding box center [371, 67] width 46 height 12
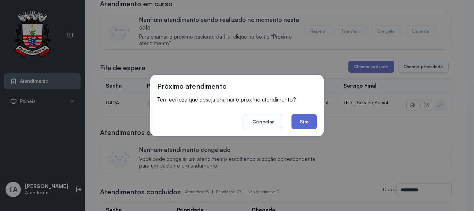
click at [308, 125] on button "Sim" at bounding box center [304, 121] width 25 height 15
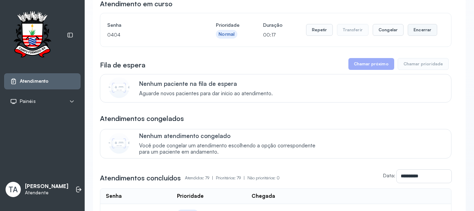
click at [417, 33] on button "Encerrar" at bounding box center [423, 30] width 30 height 12
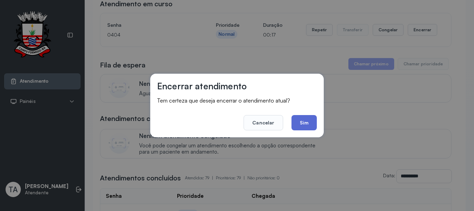
click at [302, 118] on button "Sim" at bounding box center [304, 122] width 25 height 15
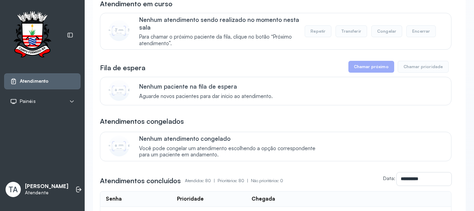
click at [311, 81] on div "Nenhum paciente na fila de espera Aguarde novos pacientes para dar início ao at…" at bounding box center [276, 91] width 352 height 28
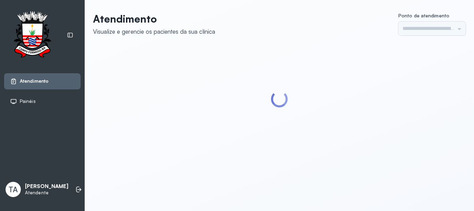
type input "******"
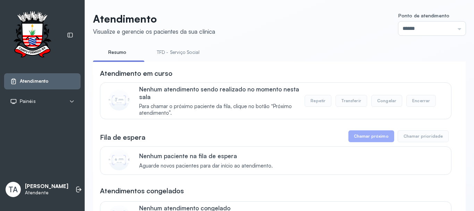
click at [166, 52] on link "TFD - Serviço Social" at bounding box center [178, 52] width 57 height 11
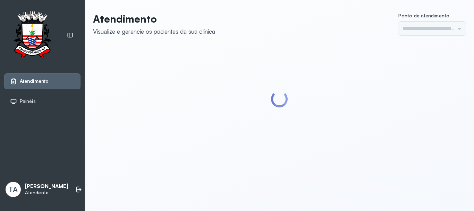
type input "******"
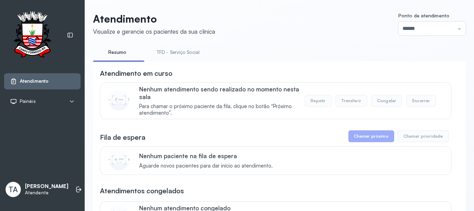
click at [167, 56] on link "TFD - Serviço Social" at bounding box center [178, 52] width 57 height 11
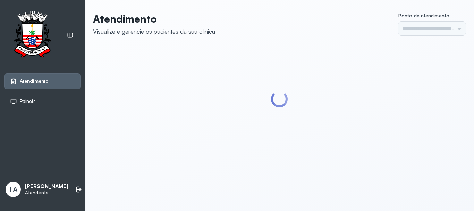
type input "******"
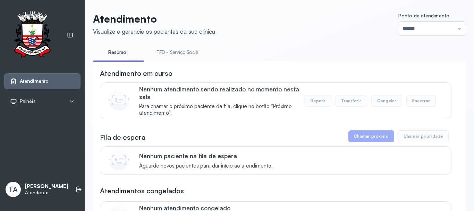
click at [167, 51] on link "TFD - Serviço Social" at bounding box center [178, 52] width 57 height 11
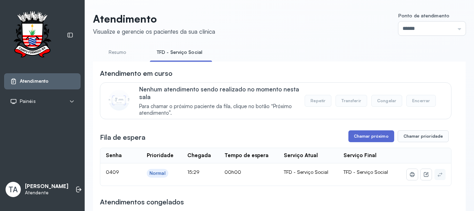
click at [356, 142] on button "Chamar próximo" at bounding box center [371, 136] width 46 height 12
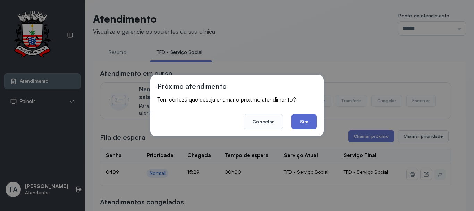
click at [301, 119] on button "Sim" at bounding box center [304, 121] width 25 height 15
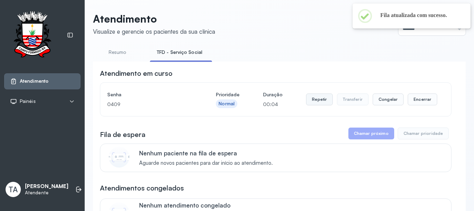
click at [324, 102] on button "Repetir" at bounding box center [319, 99] width 27 height 12
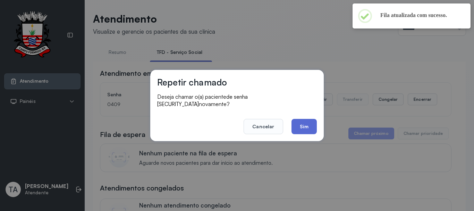
click at [312, 121] on button "Sim" at bounding box center [304, 126] width 25 height 15
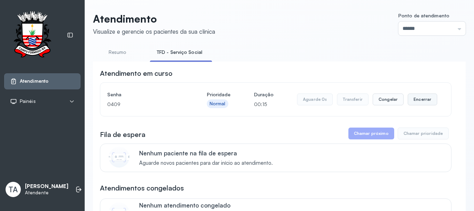
click at [410, 100] on button "Encerrar" at bounding box center [423, 99] width 30 height 12
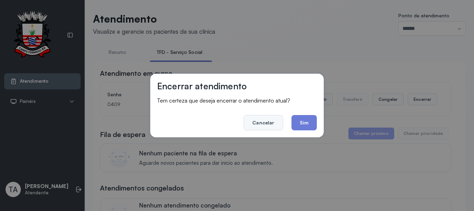
click at [258, 121] on button "Cancelar" at bounding box center [263, 122] width 39 height 15
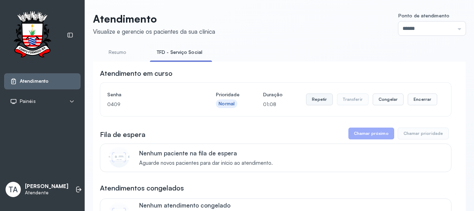
click at [312, 103] on button "Repetir" at bounding box center [319, 99] width 27 height 12
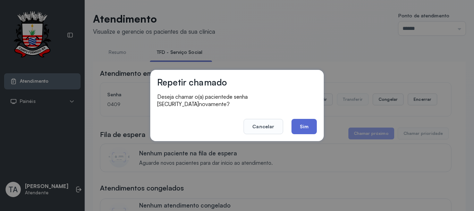
click at [293, 126] on button "Sim" at bounding box center [304, 126] width 25 height 15
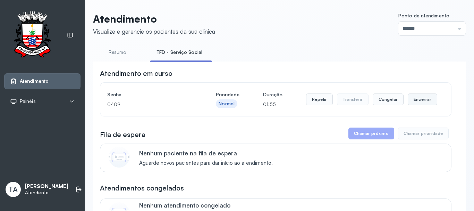
click at [408, 102] on button "Encerrar" at bounding box center [423, 99] width 30 height 12
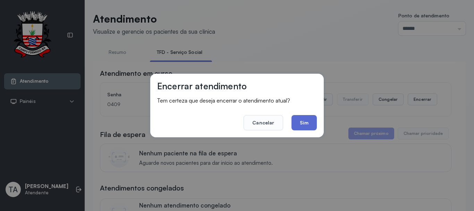
click at [307, 123] on button "Sim" at bounding box center [304, 122] width 25 height 15
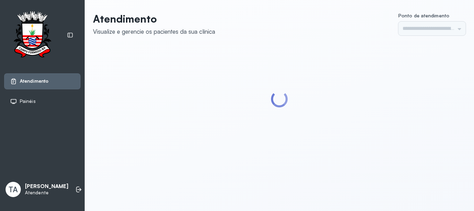
type input "******"
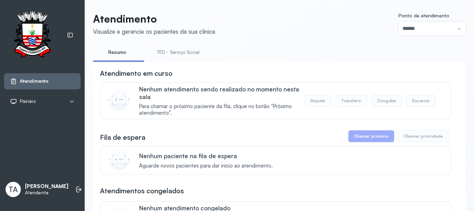
click at [181, 59] on li "TFD - Serviço Social" at bounding box center [179, 55] width 59 height 16
click at [182, 51] on link "TFD - Serviço Social" at bounding box center [178, 52] width 57 height 11
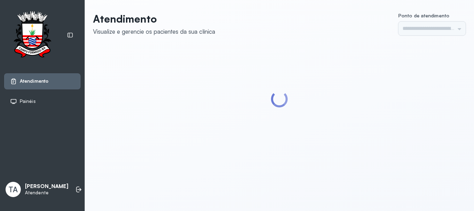
type input "******"
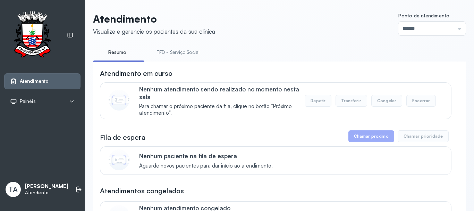
drag, startPoint x: 196, startPoint y: 56, endPoint x: 194, endPoint y: 59, distance: 3.8
click at [195, 55] on link "TFD - Serviço Social" at bounding box center [178, 52] width 57 height 11
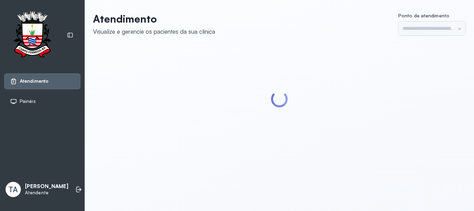
type input "******"
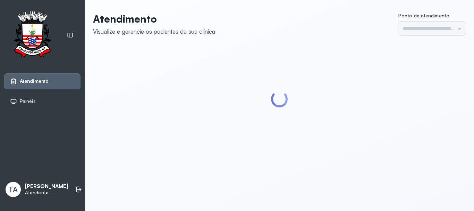
type input "******"
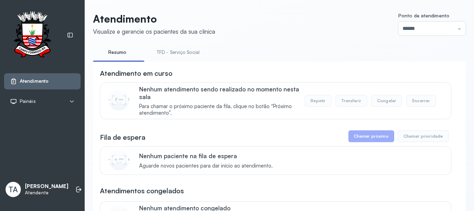
click at [166, 53] on link "TFD - Serviço Social" at bounding box center [178, 52] width 57 height 11
click at [117, 49] on link "Resumo" at bounding box center [117, 52] width 49 height 11
click at [172, 52] on link "TFD - Serviço Social" at bounding box center [178, 52] width 57 height 11
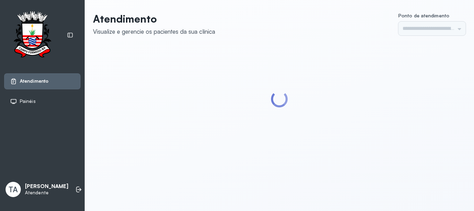
type input "******"
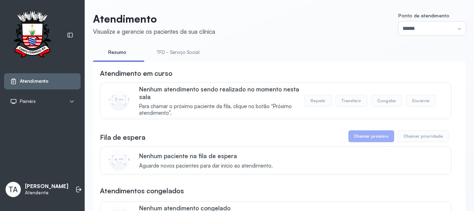
click at [169, 50] on link "TFD - Serviço Social" at bounding box center [178, 52] width 57 height 11
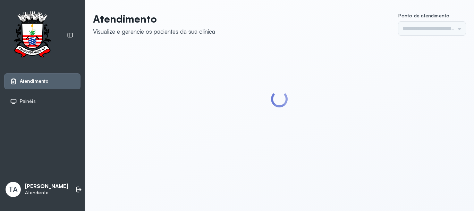
type input "******"
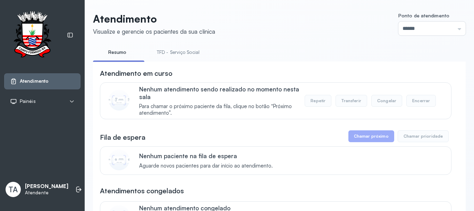
click at [178, 47] on link "TFD - Serviço Social" at bounding box center [178, 52] width 57 height 11
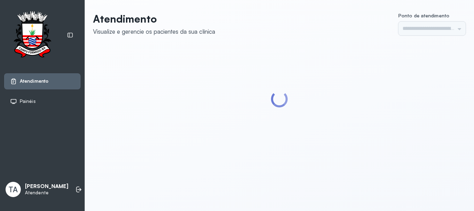
type input "******"
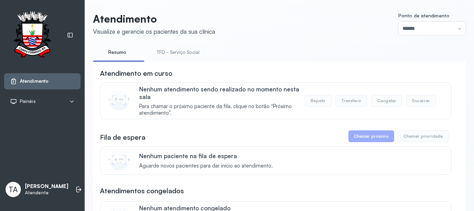
click at [175, 53] on link "TFD - Serviço Social" at bounding box center [178, 52] width 57 height 11
